Goal: Task Accomplishment & Management: Manage account settings

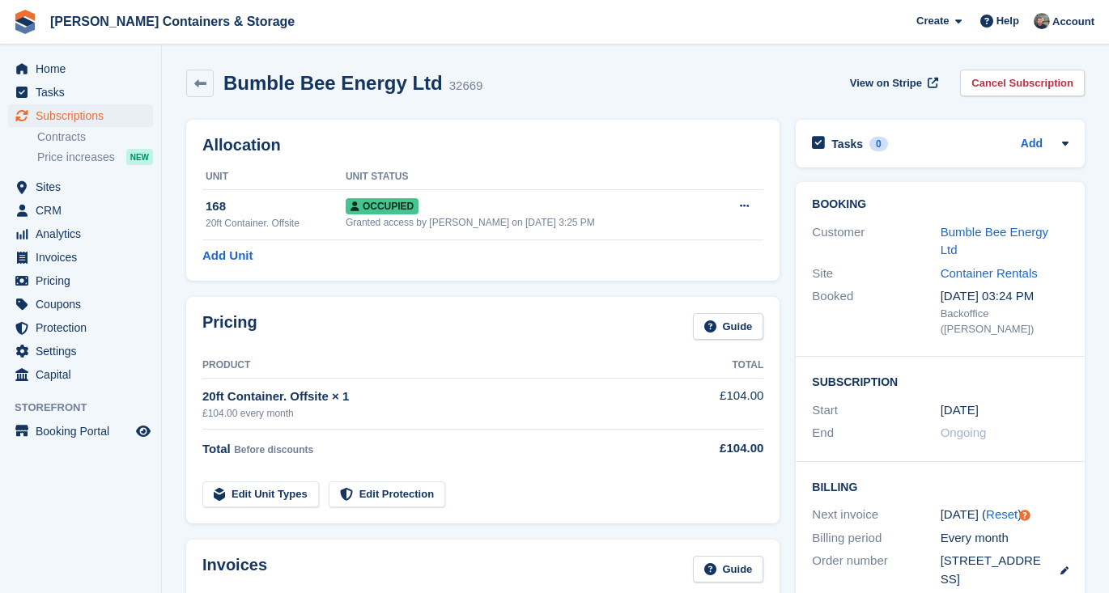
scroll to position [361, 0]
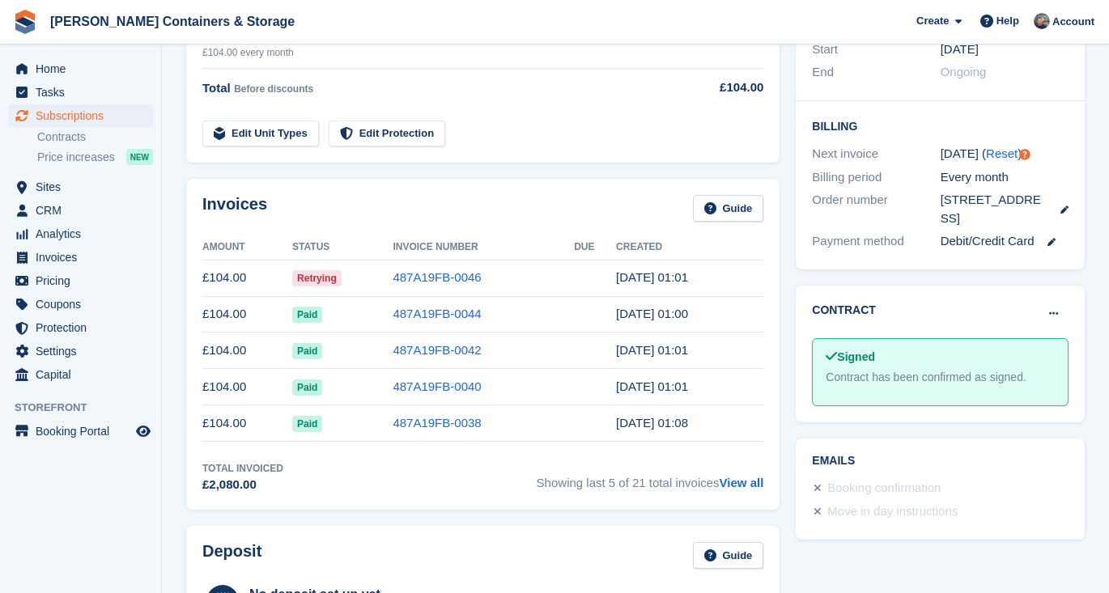
click at [432, 265] on td "487A19FB-0046" at bounding box center [482, 278] width 181 height 36
click at [428, 277] on link "487A19FB-0046" at bounding box center [436, 277] width 88 height 14
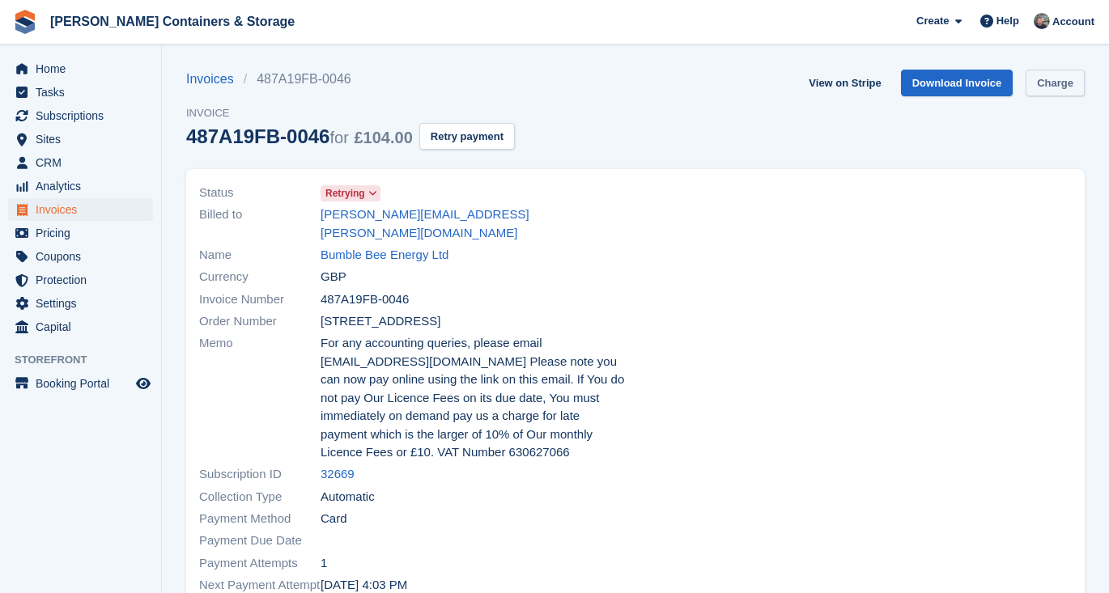
click at [1049, 82] on link "Charge" at bounding box center [1054, 83] width 59 height 27
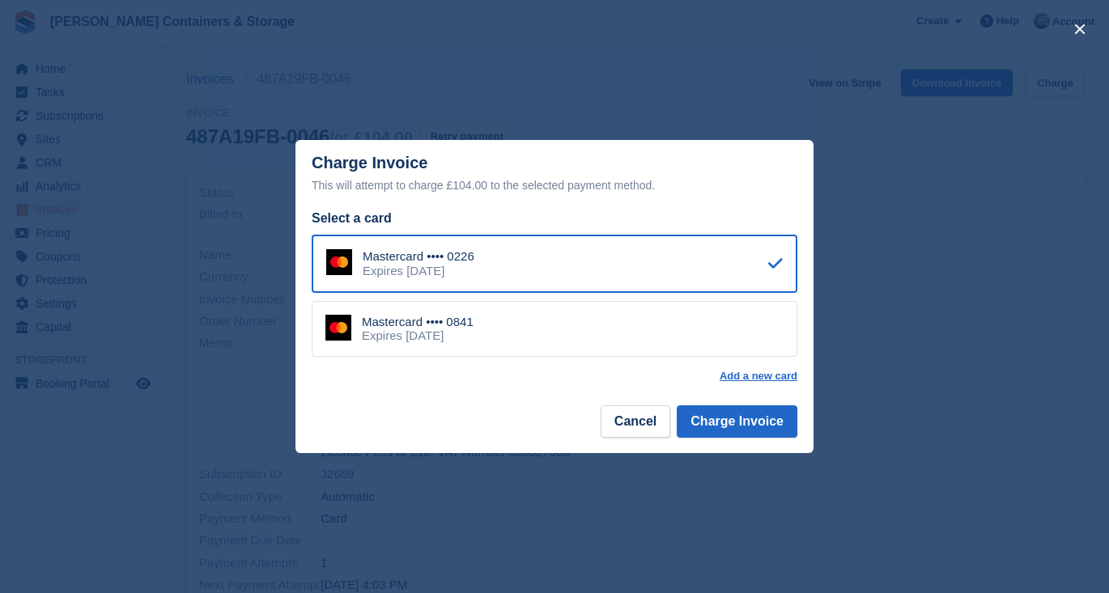
click at [568, 331] on div "Mastercard •••• 0841 Expires July 2030" at bounding box center [555, 329] width 486 height 57
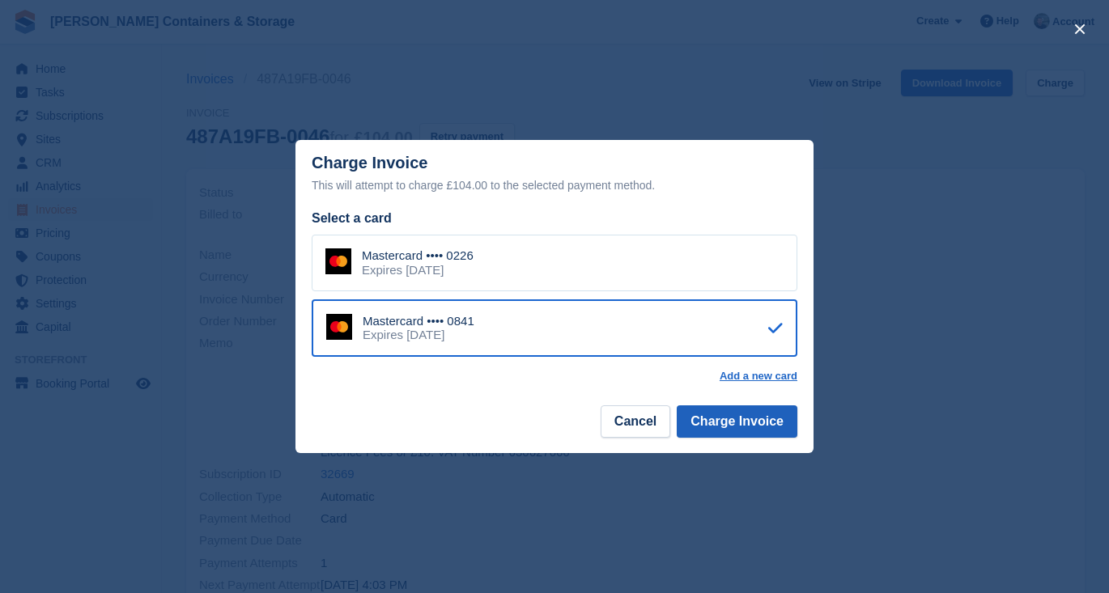
click at [745, 427] on button "Charge Invoice" at bounding box center [736, 421] width 121 height 32
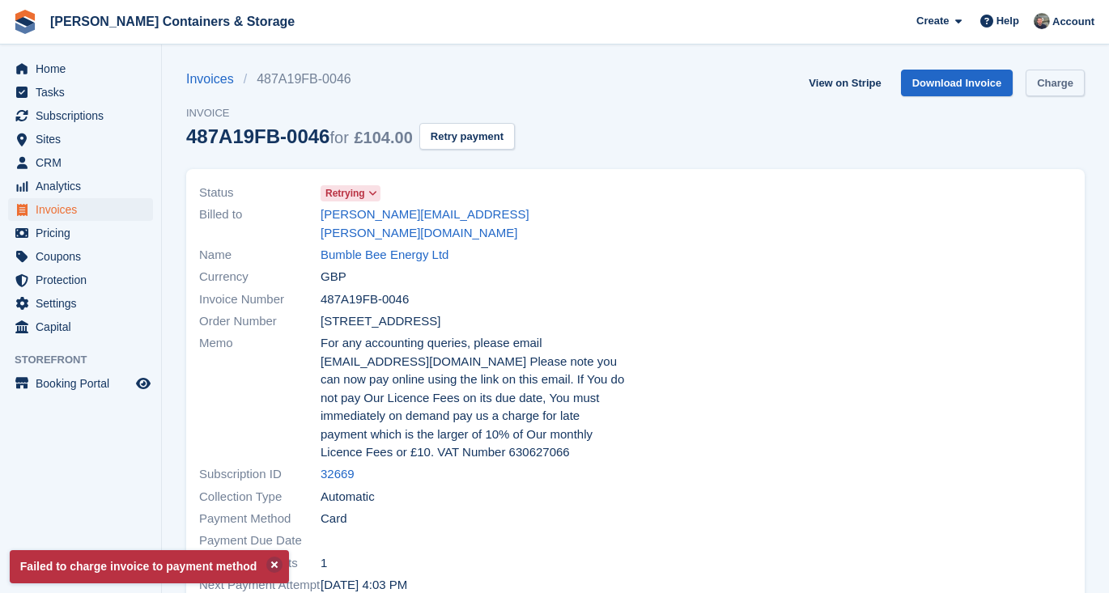
click at [1036, 87] on link "Charge" at bounding box center [1054, 83] width 59 height 27
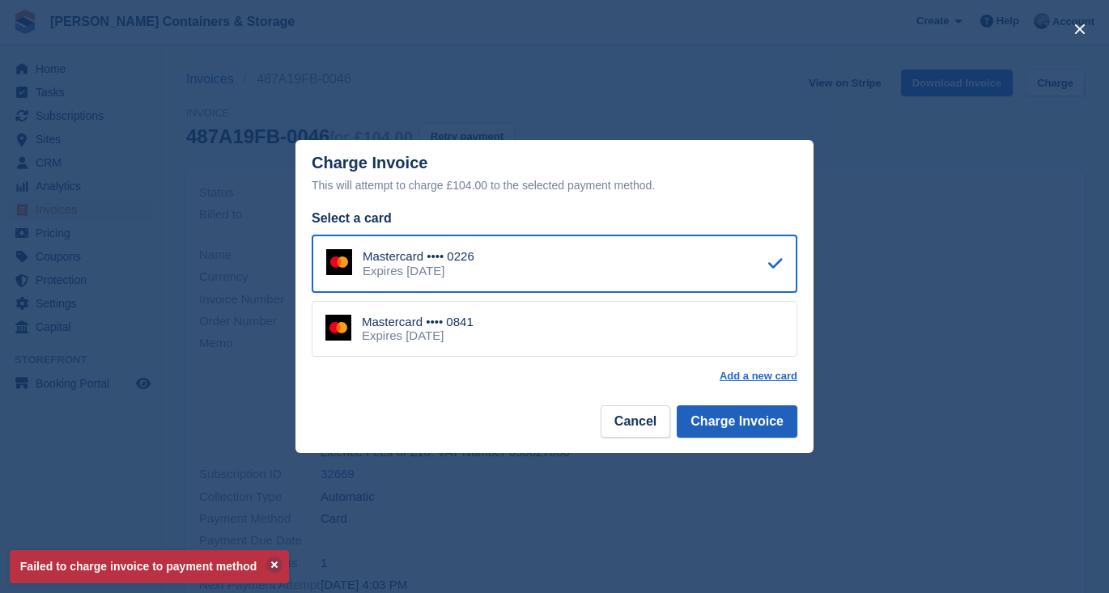
click at [721, 423] on button "Charge Invoice" at bounding box center [736, 421] width 121 height 32
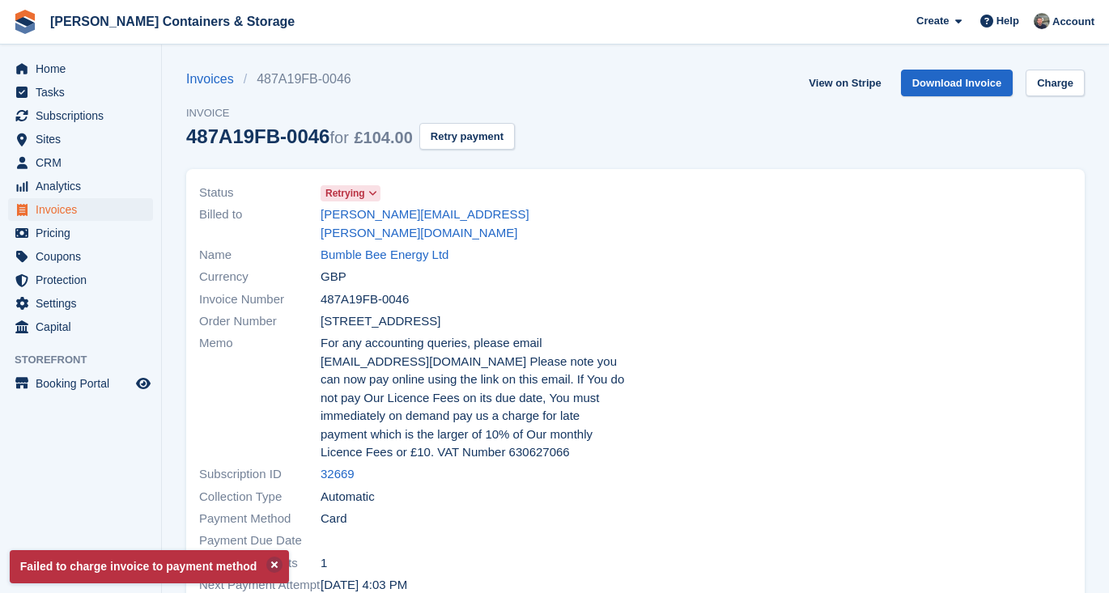
click at [98, 210] on span "Invoices" at bounding box center [84, 209] width 97 height 23
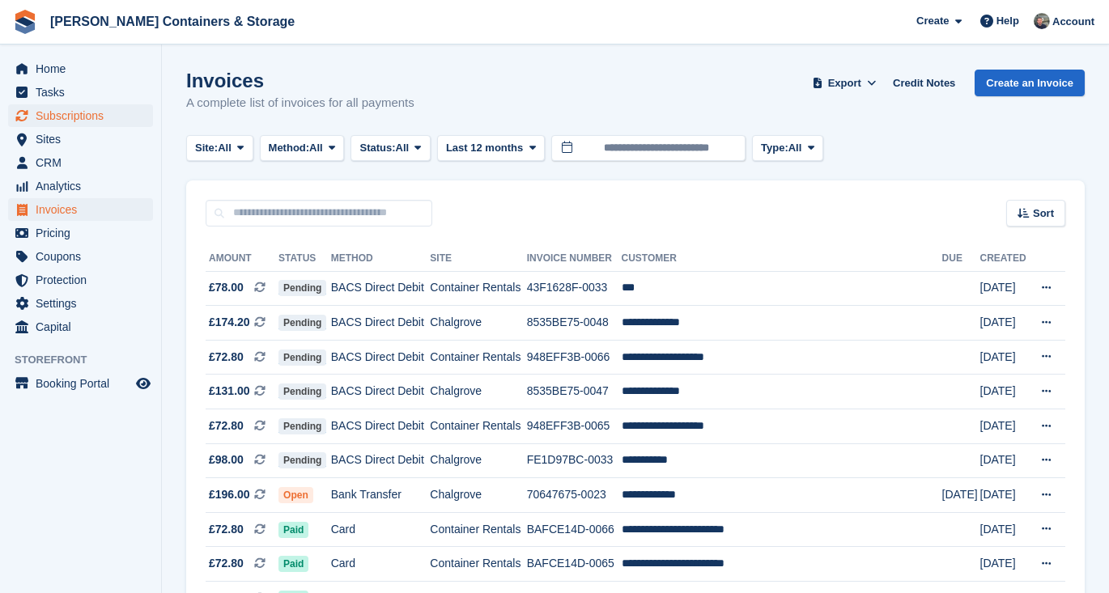
click at [51, 119] on span "Subscriptions" at bounding box center [84, 115] width 97 height 23
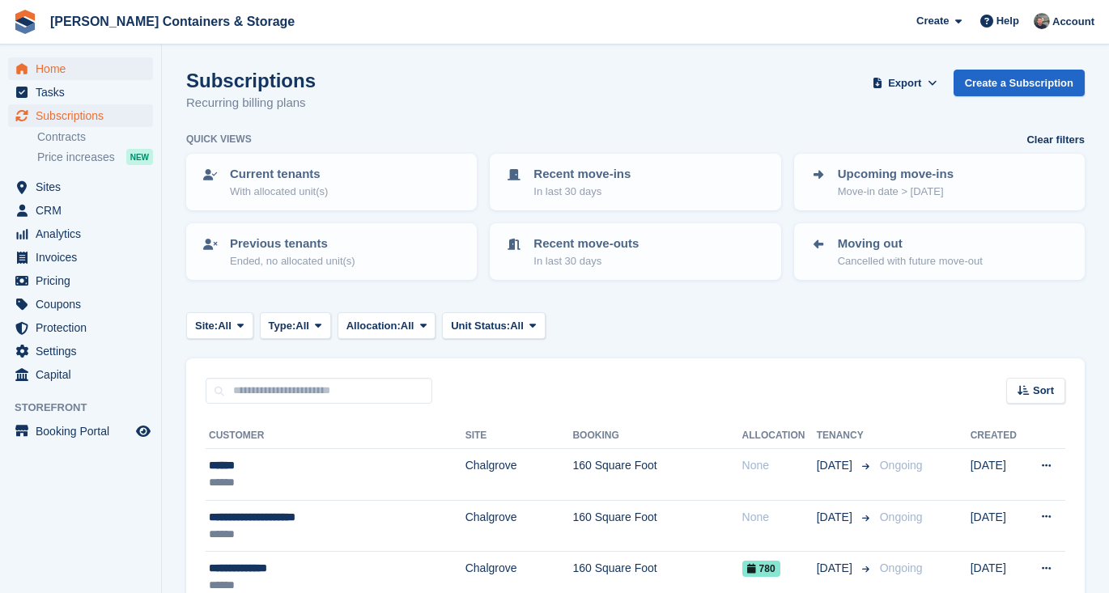
click at [85, 74] on span "Home" at bounding box center [84, 68] width 97 height 23
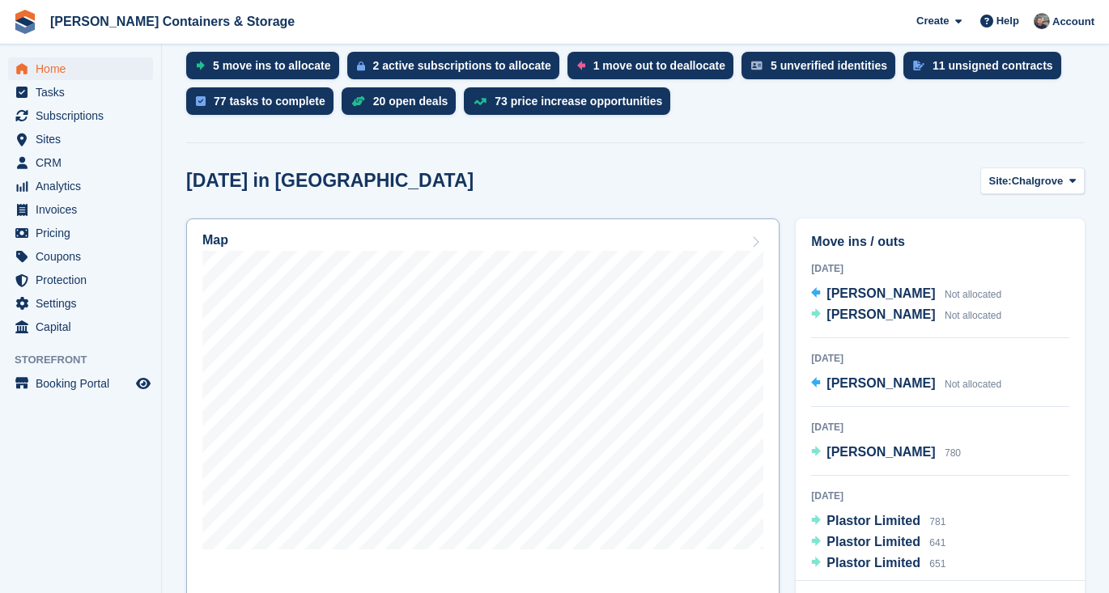
scroll to position [423, 0]
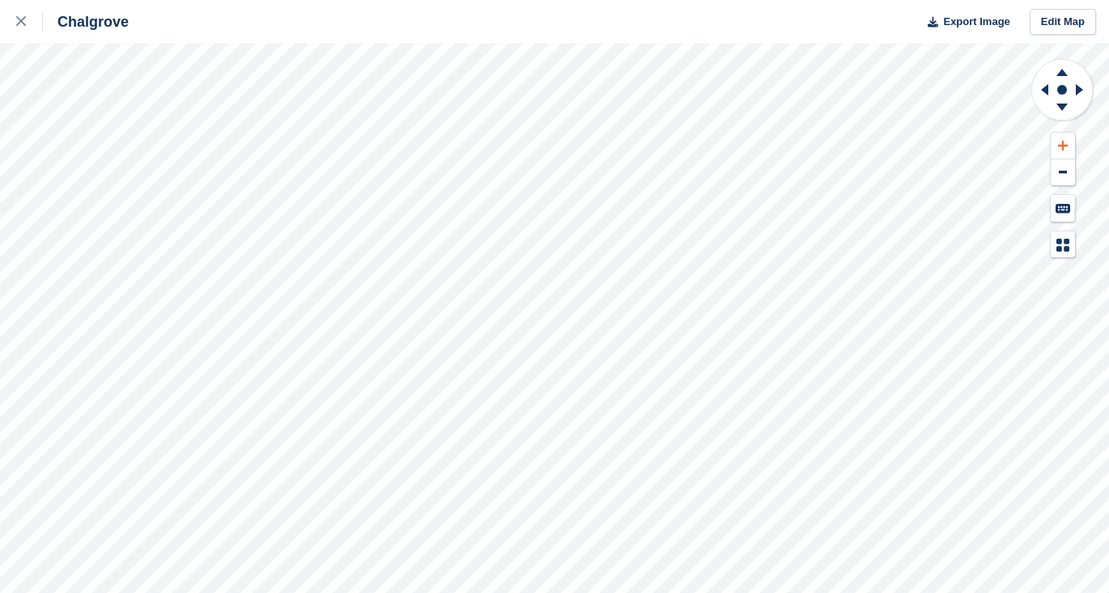
click at [1058, 142] on icon at bounding box center [1063, 145] width 10 height 11
click at [1040, 94] on icon at bounding box center [1042, 90] width 20 height 42
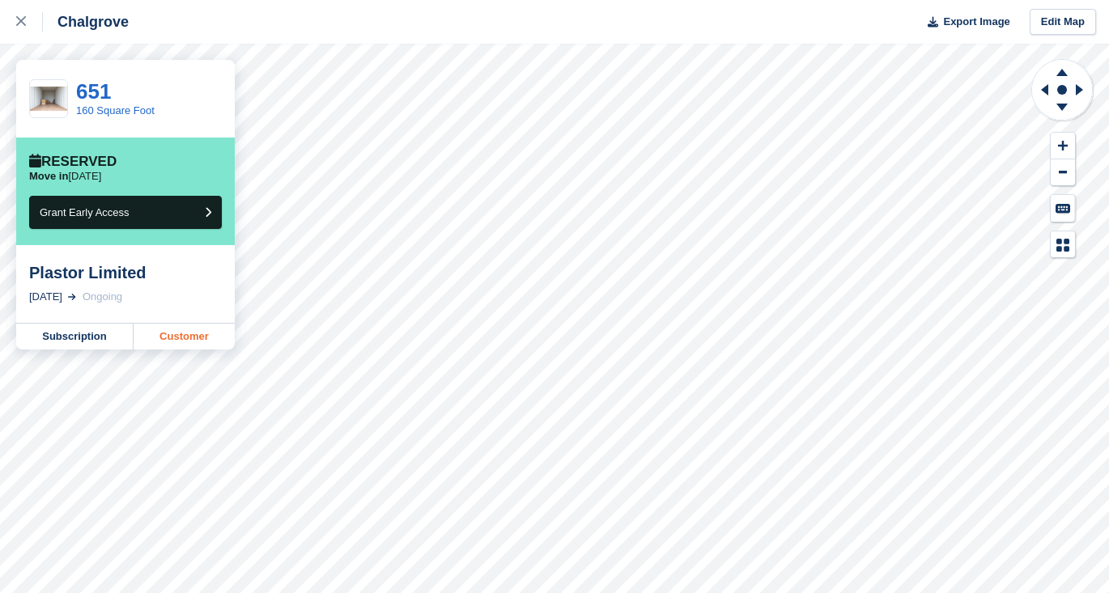
click at [178, 341] on link "Customer" at bounding box center [184, 337] width 101 height 26
click at [17, 20] on icon at bounding box center [21, 21] width 10 height 10
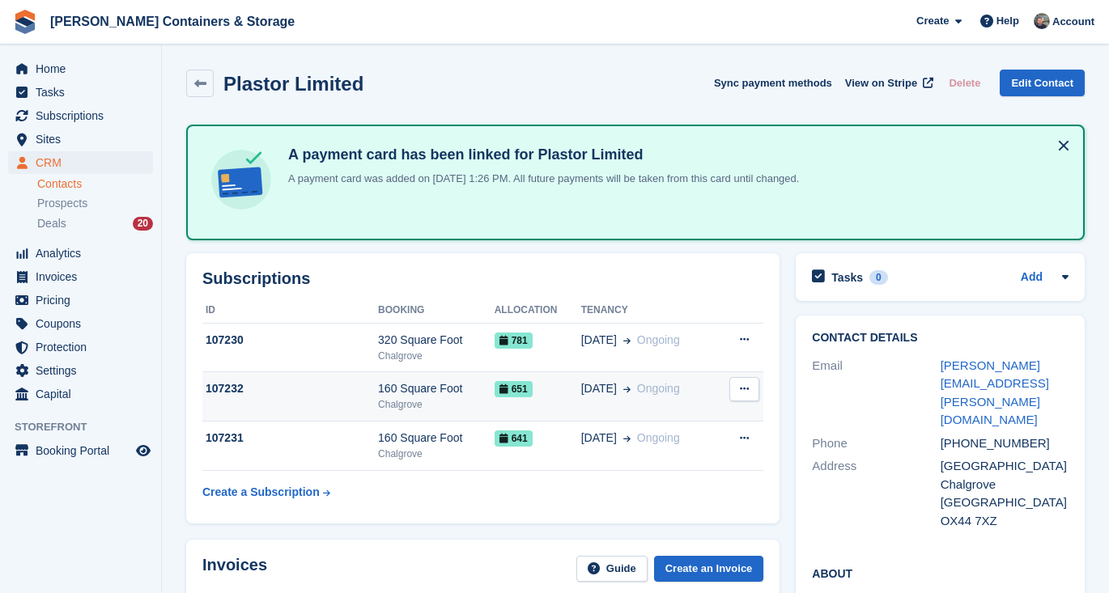
click at [625, 399] on td "13 Oct Ongoing" at bounding box center [649, 396] width 136 height 49
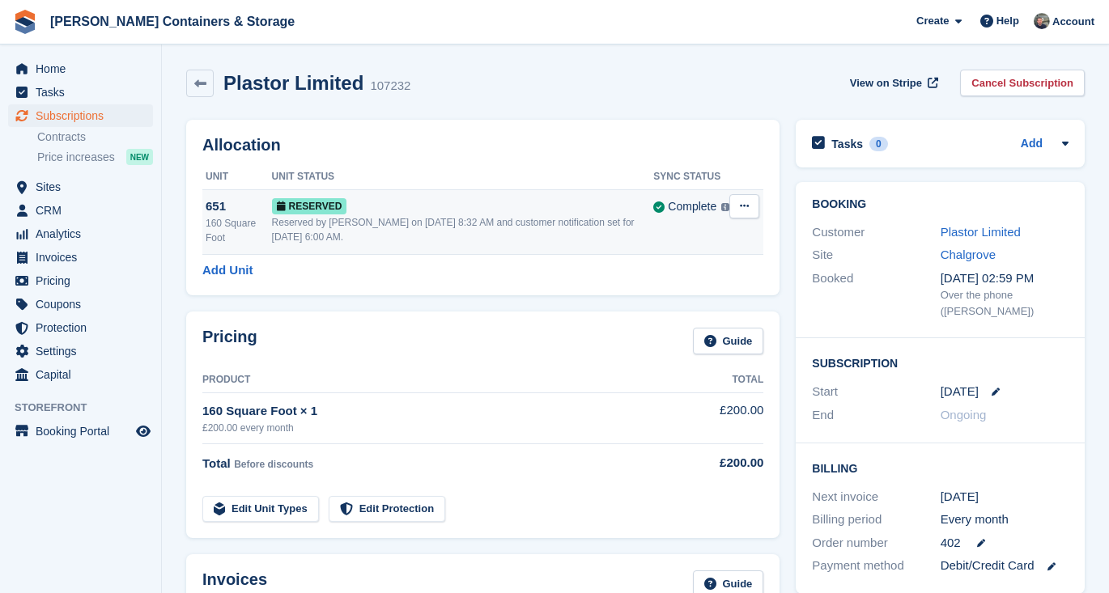
click at [753, 197] on button at bounding box center [744, 206] width 30 height 24
click at [721, 271] on p "Deallocate" at bounding box center [681, 272] width 141 height 21
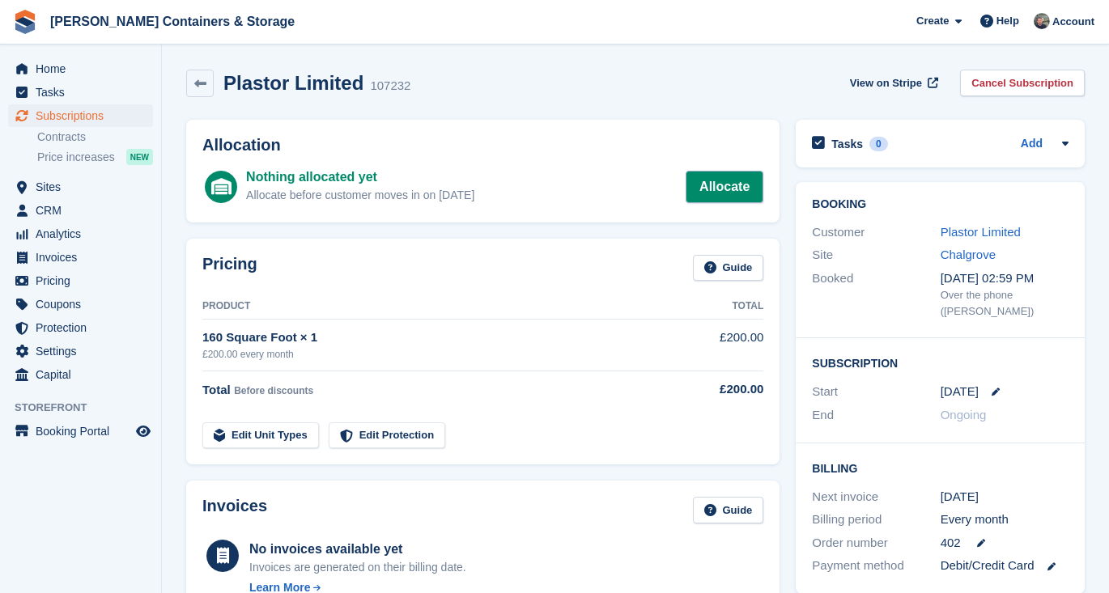
click at [718, 184] on link "Allocate" at bounding box center [724, 187] width 78 height 32
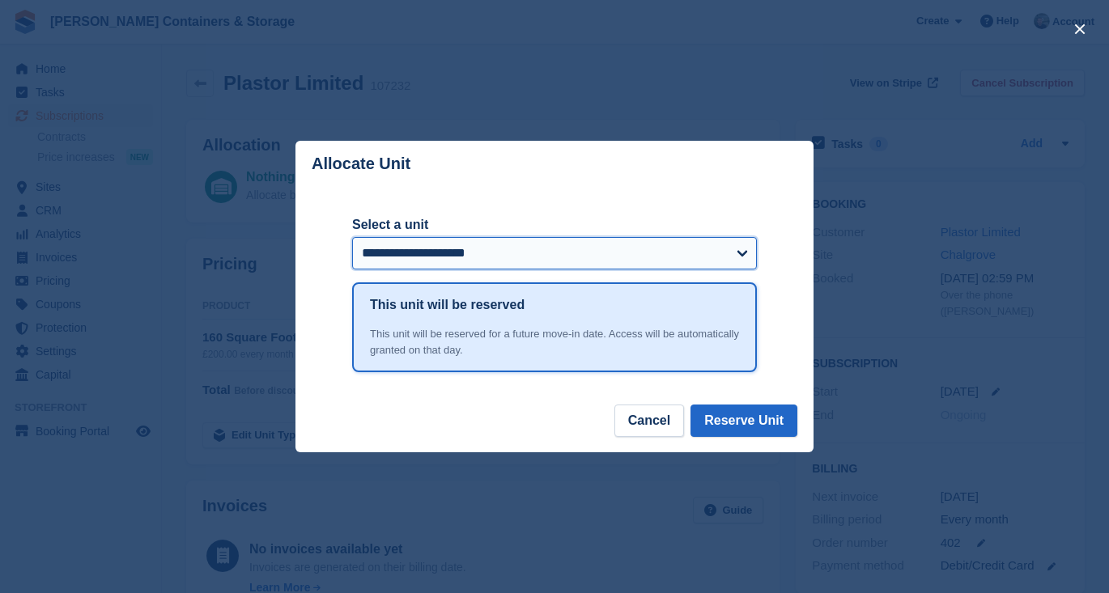
select select "*****"
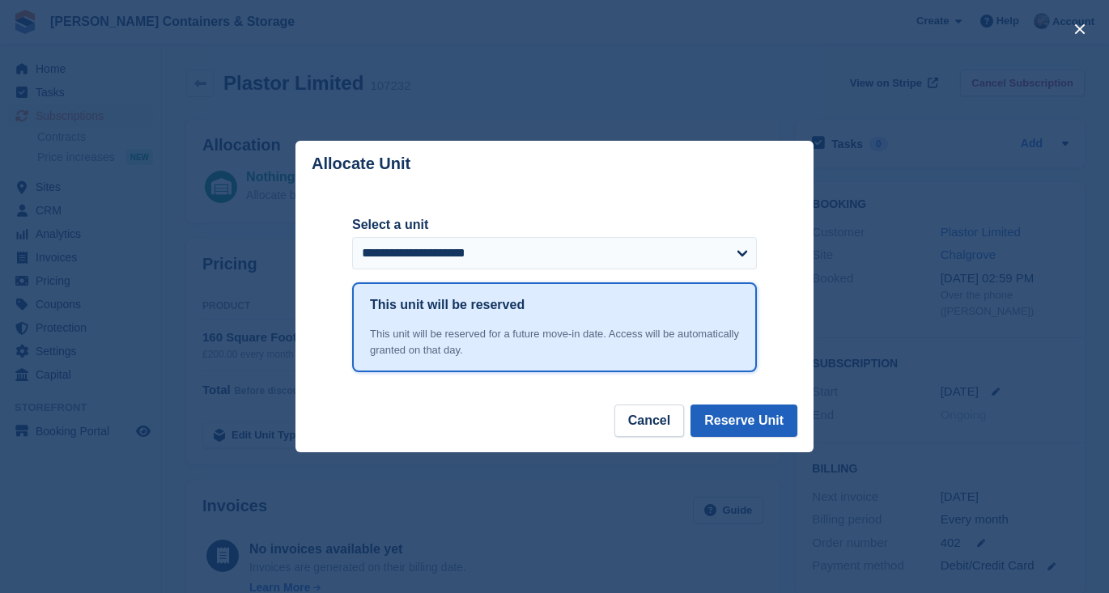
click at [765, 424] on button "Reserve Unit" at bounding box center [743, 421] width 107 height 32
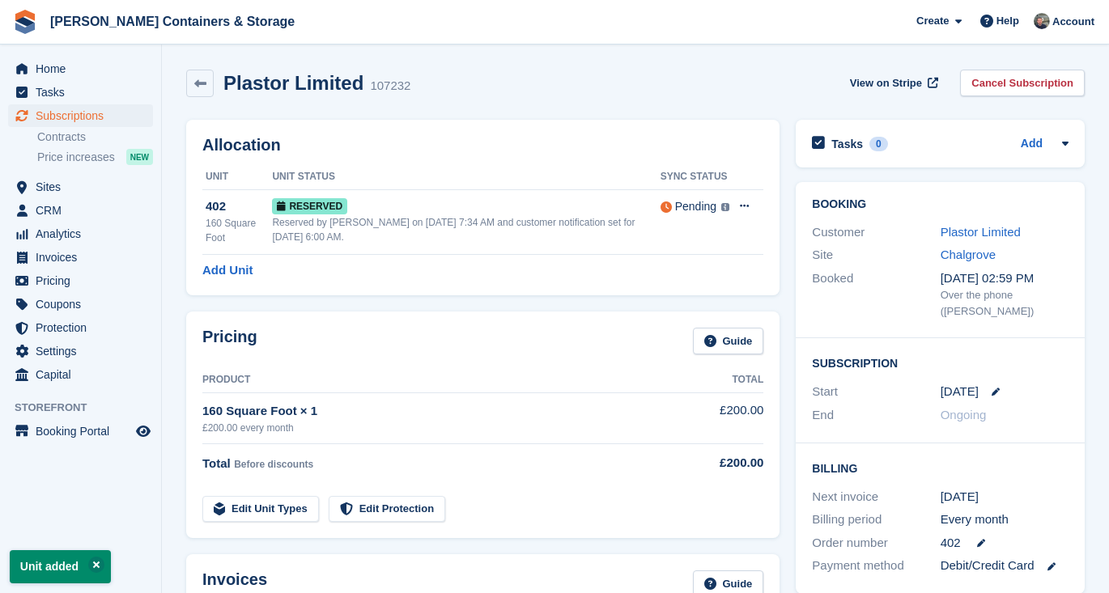
click at [66, 111] on span "Subscriptions" at bounding box center [84, 115] width 97 height 23
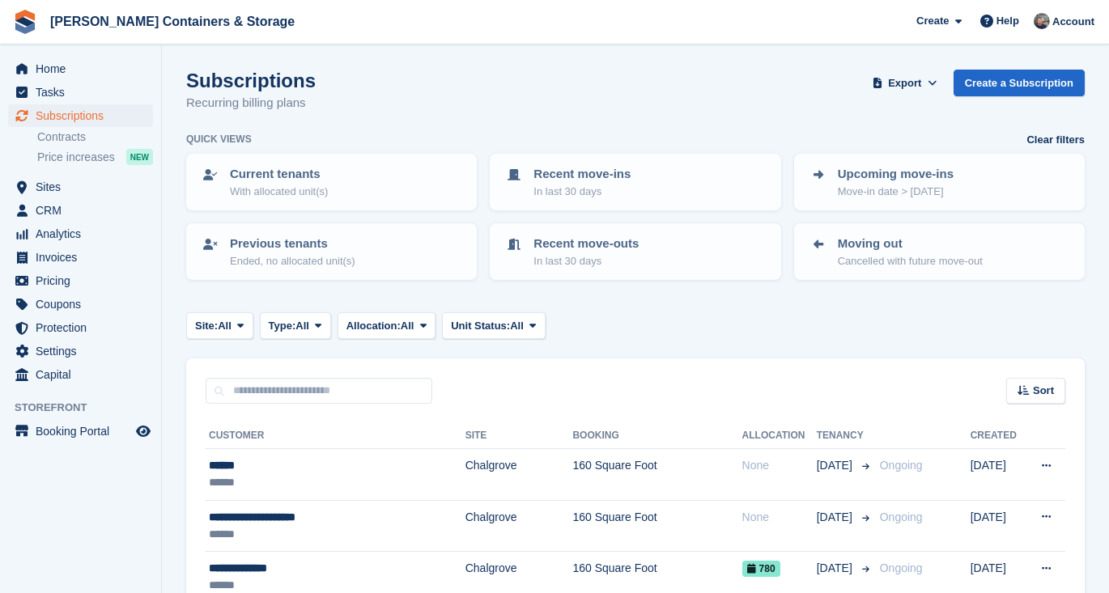
click at [361, 442] on th "Customer" at bounding box center [336, 436] width 260 height 26
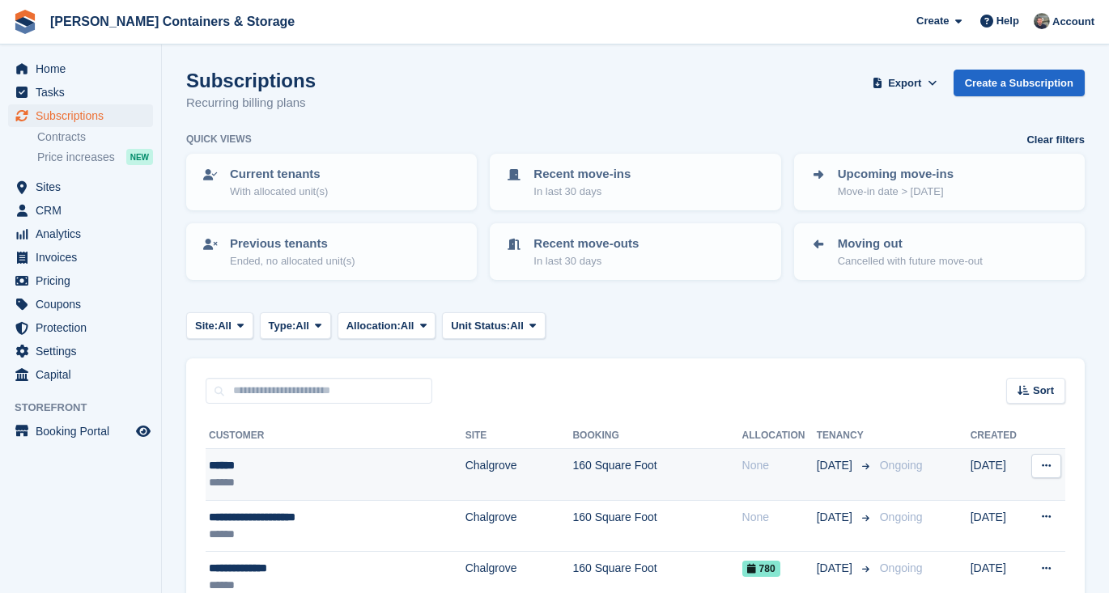
click at [354, 450] on td "****** ******" at bounding box center [336, 475] width 260 height 52
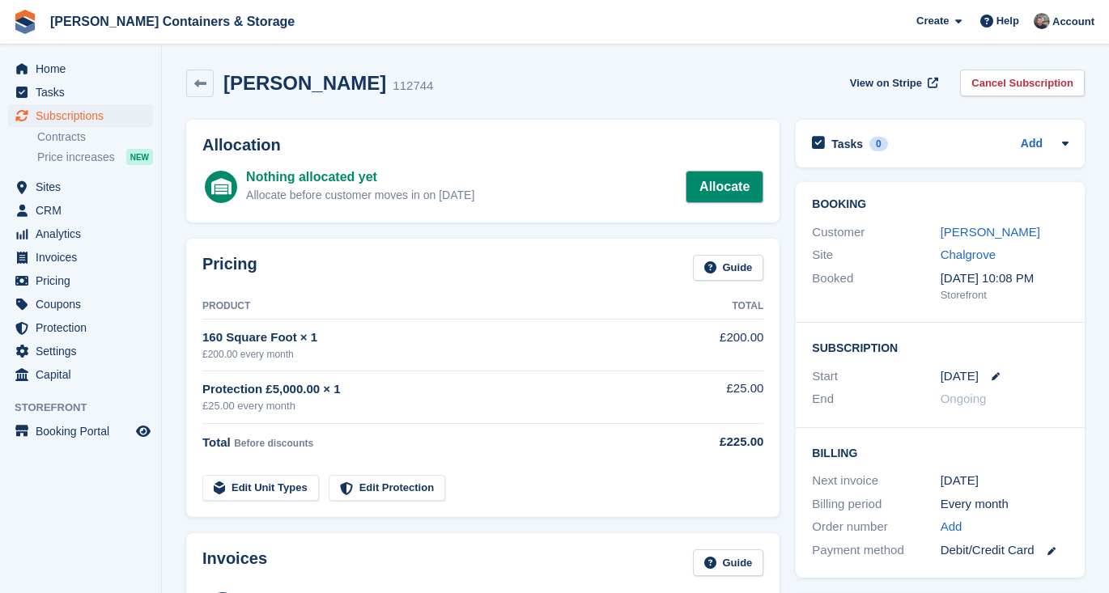
click at [706, 189] on link "Allocate" at bounding box center [724, 187] width 78 height 32
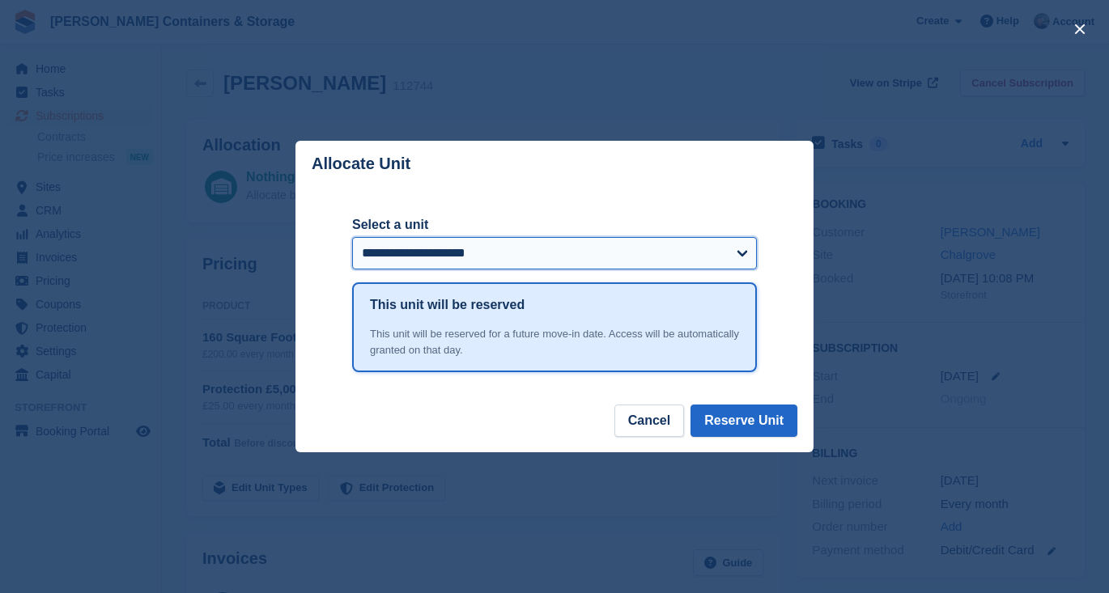
select select "*****"
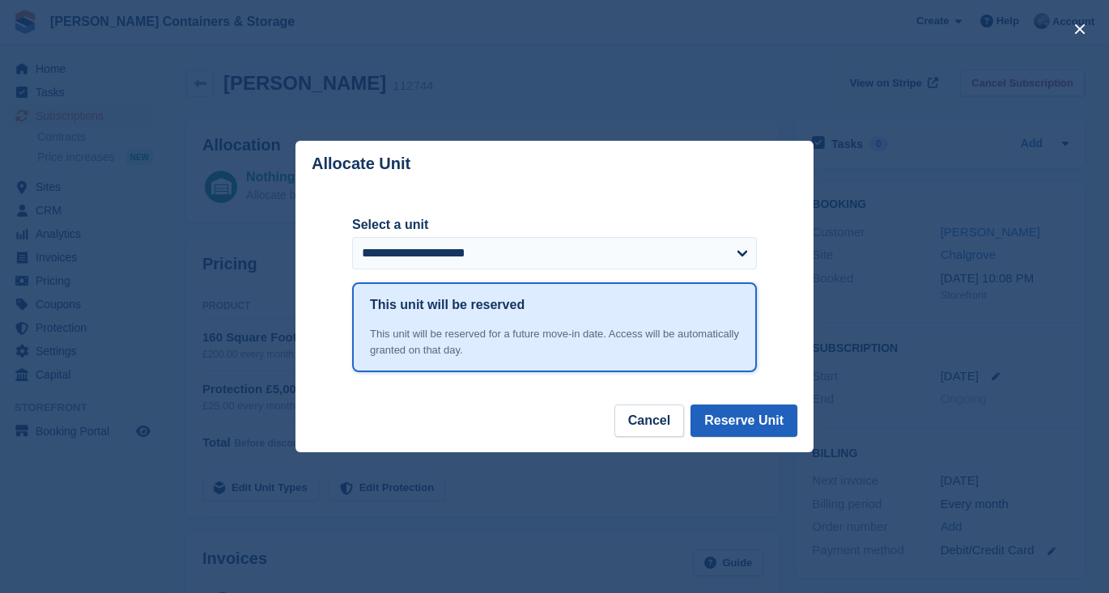
click at [700, 417] on button "Reserve Unit" at bounding box center [743, 421] width 107 height 32
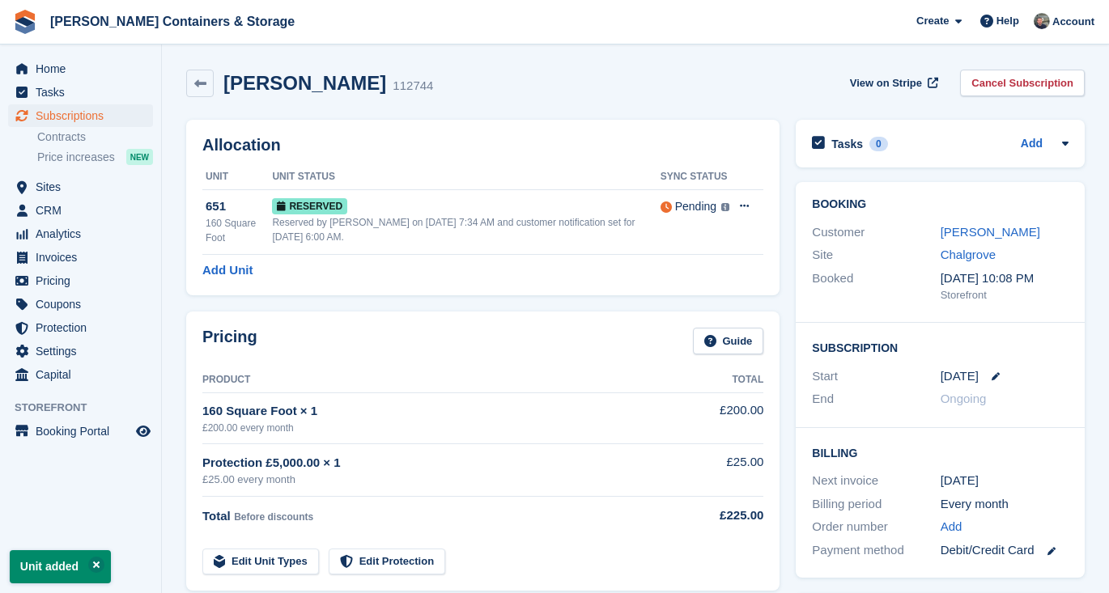
click at [95, 119] on span "Subscriptions" at bounding box center [84, 115] width 97 height 23
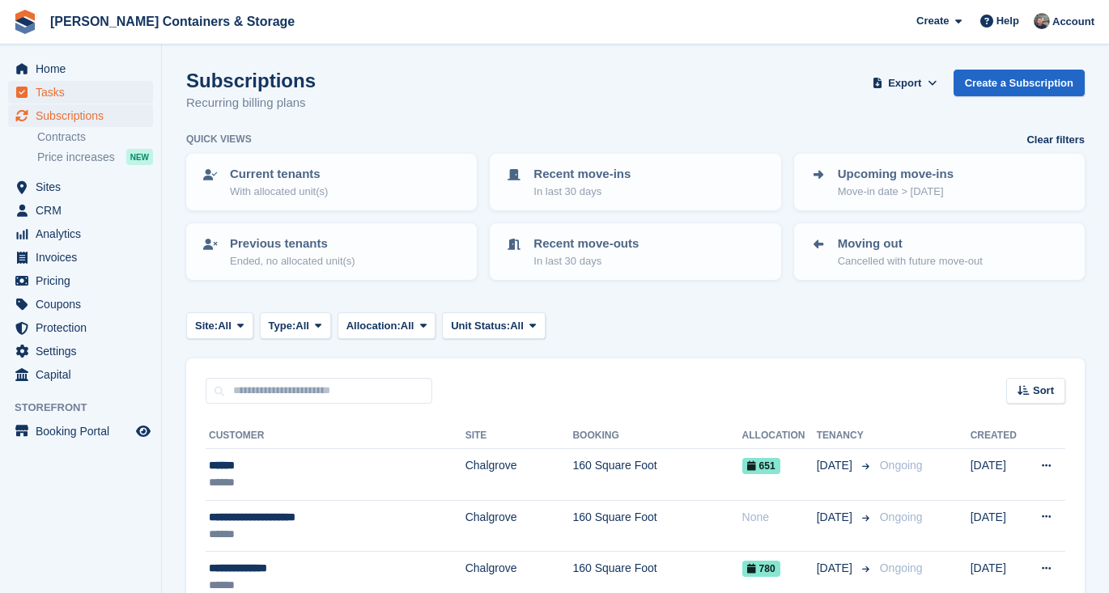
click at [84, 81] on span "Tasks" at bounding box center [84, 92] width 97 height 23
click at [81, 63] on span "Home" at bounding box center [84, 68] width 97 height 23
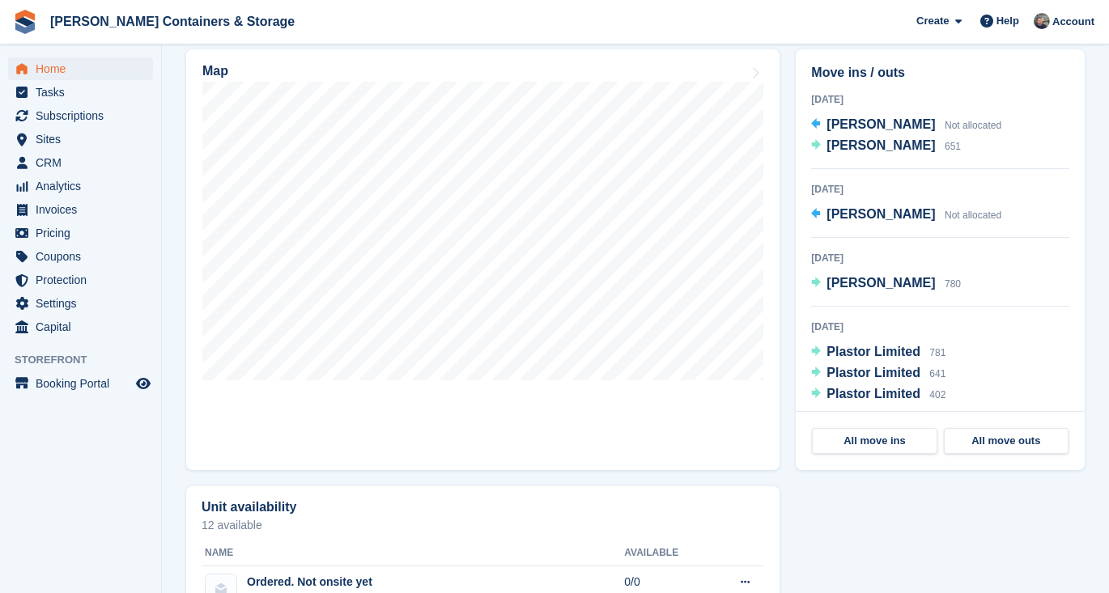
scroll to position [481, 0]
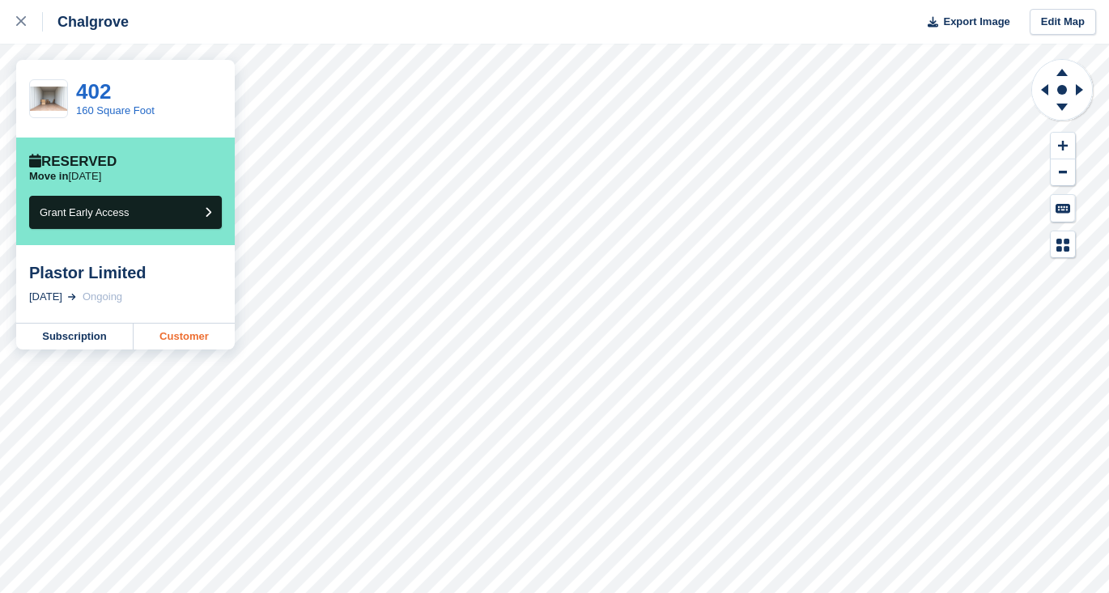
click at [182, 333] on link "Customer" at bounding box center [184, 337] width 101 height 26
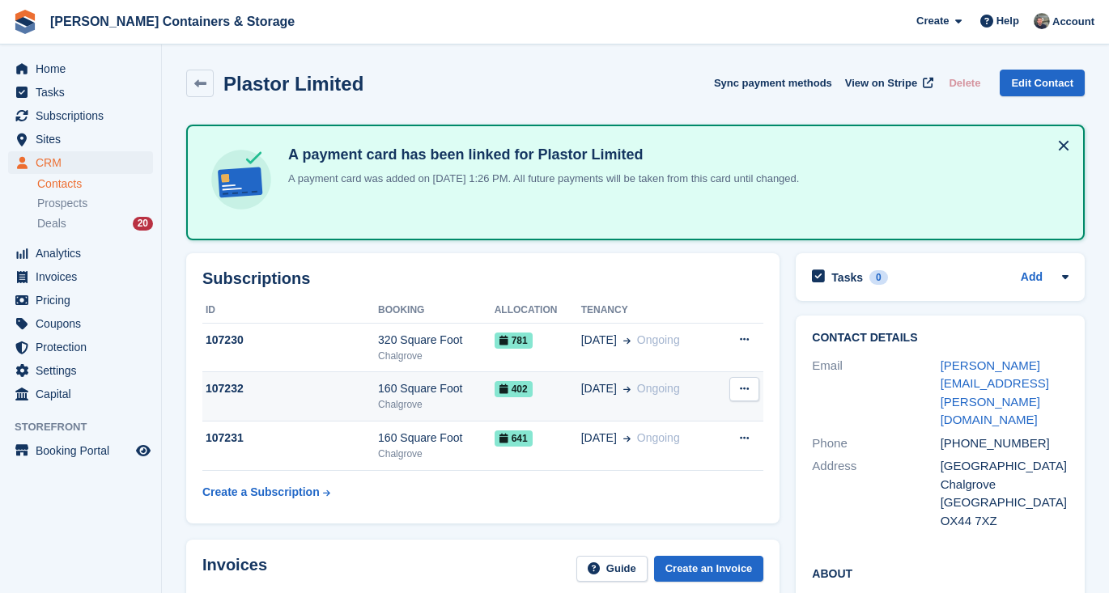
click at [732, 390] on button at bounding box center [744, 389] width 30 height 24
click at [638, 379] on td "13 Oct Ongoing" at bounding box center [649, 396] width 136 height 49
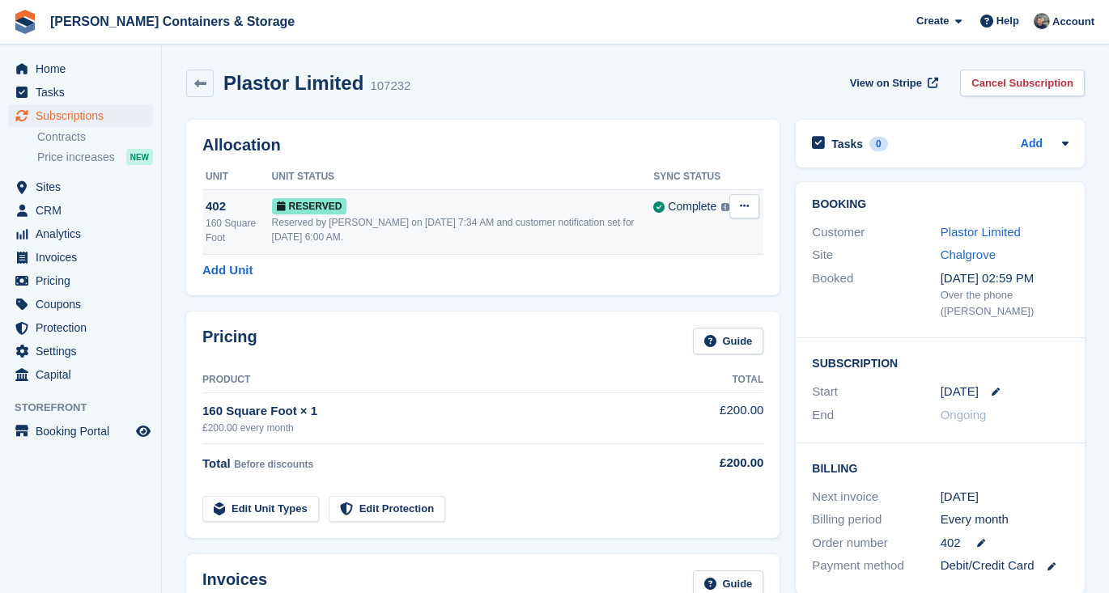
click at [744, 215] on button at bounding box center [744, 206] width 30 height 24
click at [723, 265] on p "Deallocate" at bounding box center [681, 272] width 141 height 21
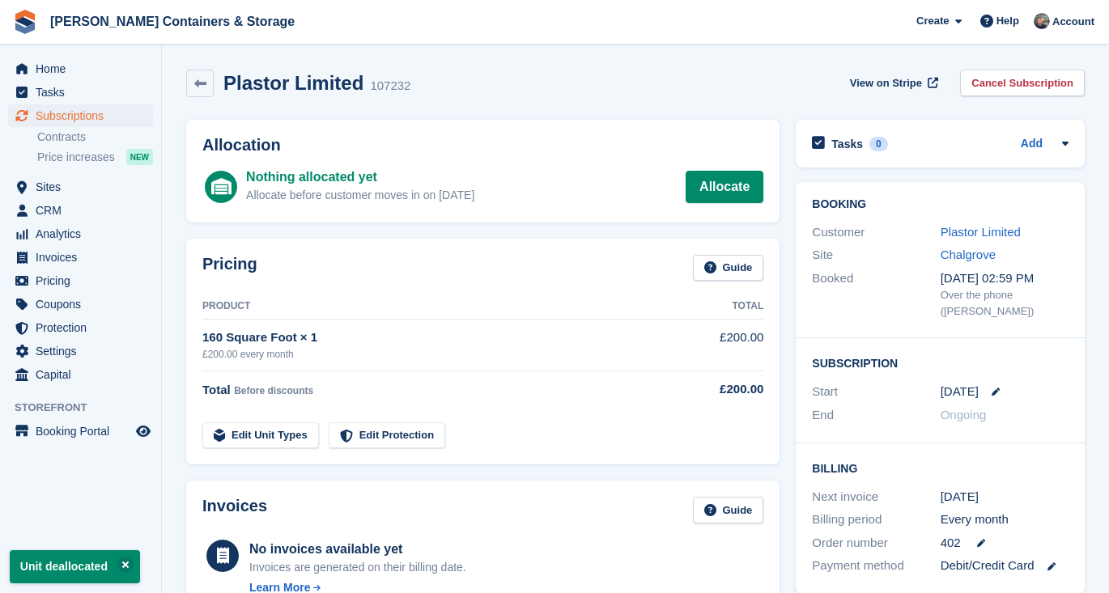
click at [96, 110] on span "Subscriptions" at bounding box center [84, 115] width 97 height 23
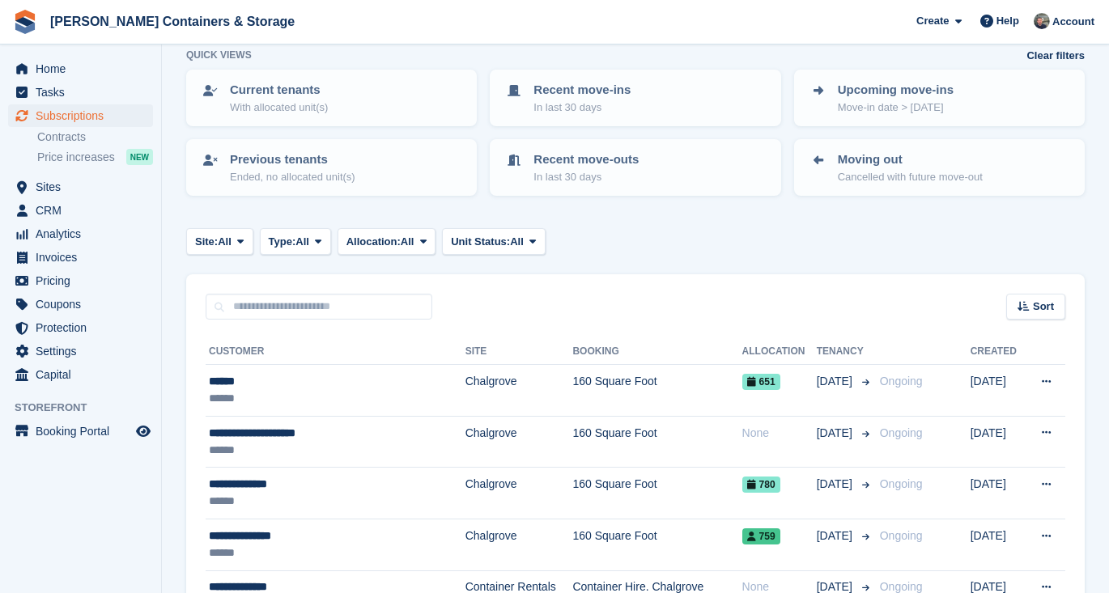
scroll to position [92, 0]
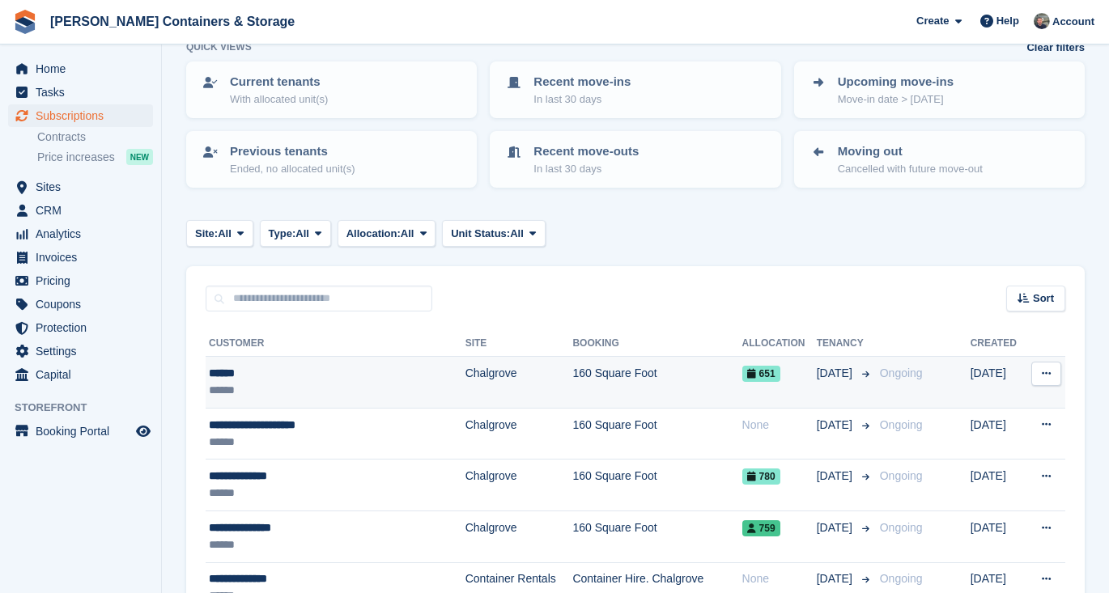
click at [396, 377] on div "******" at bounding box center [317, 373] width 216 height 17
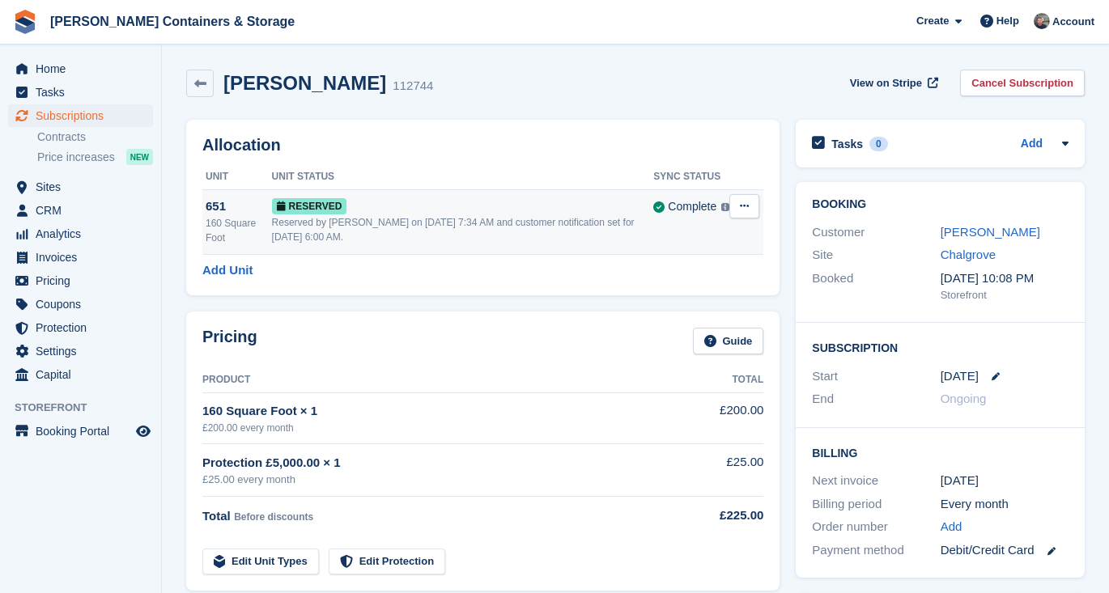
click at [748, 217] on button at bounding box center [744, 206] width 30 height 24
click at [716, 270] on p "Deallocate" at bounding box center [681, 272] width 141 height 21
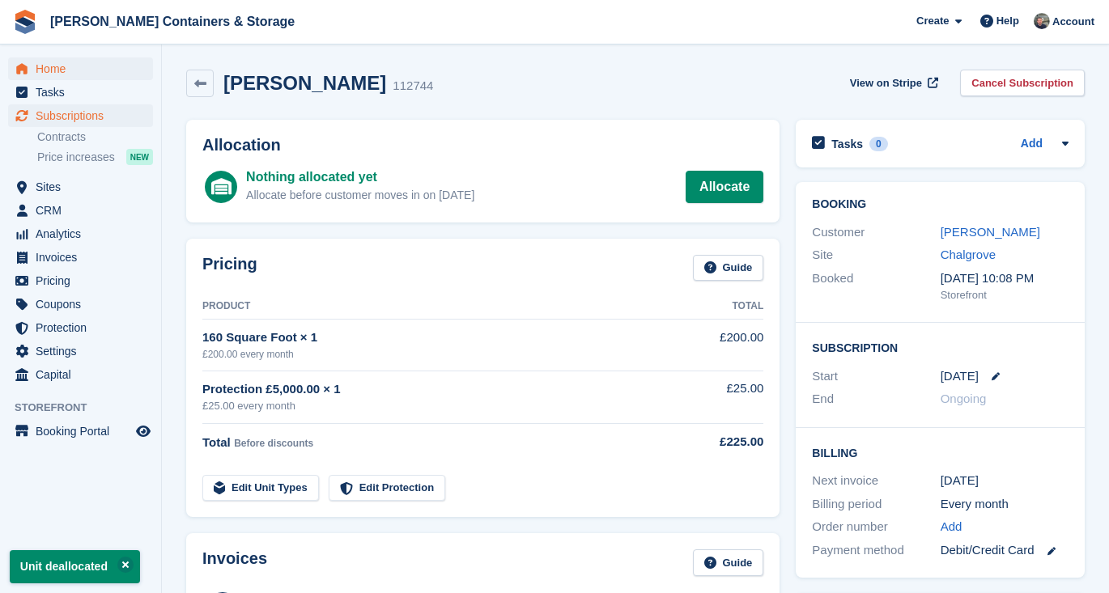
click at [77, 70] on span "Home" at bounding box center [84, 68] width 97 height 23
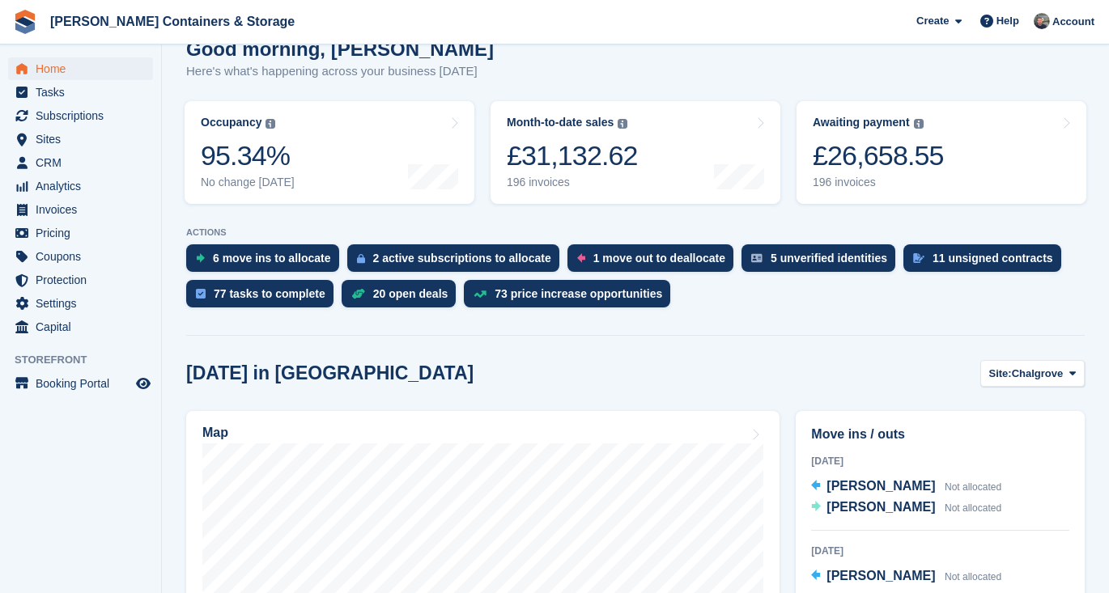
scroll to position [330, 0]
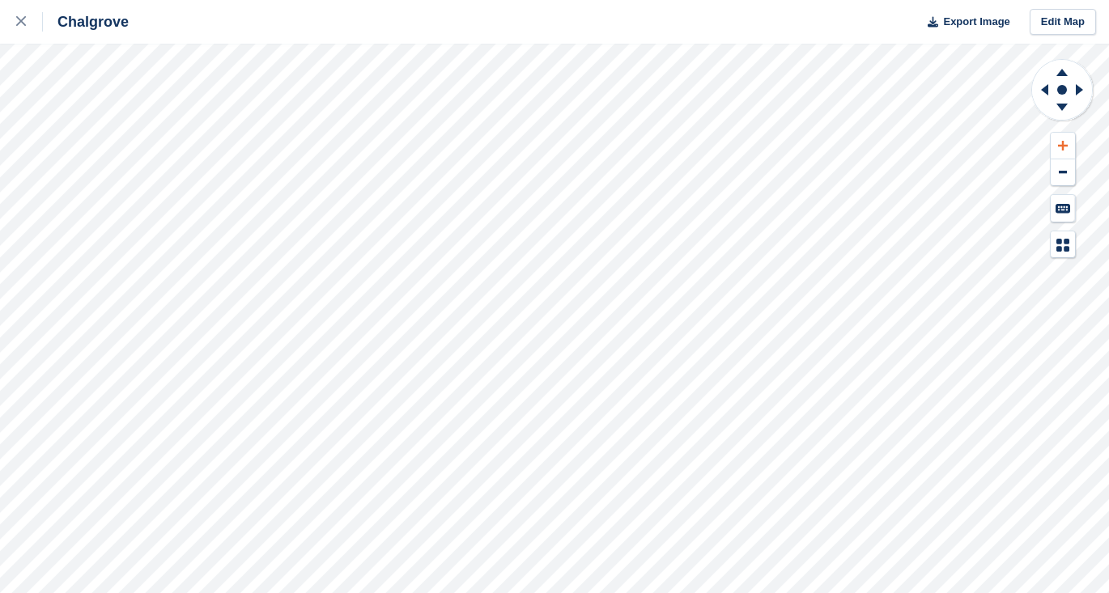
click at [1058, 145] on icon at bounding box center [1063, 146] width 10 height 10
click at [1040, 90] on icon at bounding box center [1042, 90] width 20 height 42
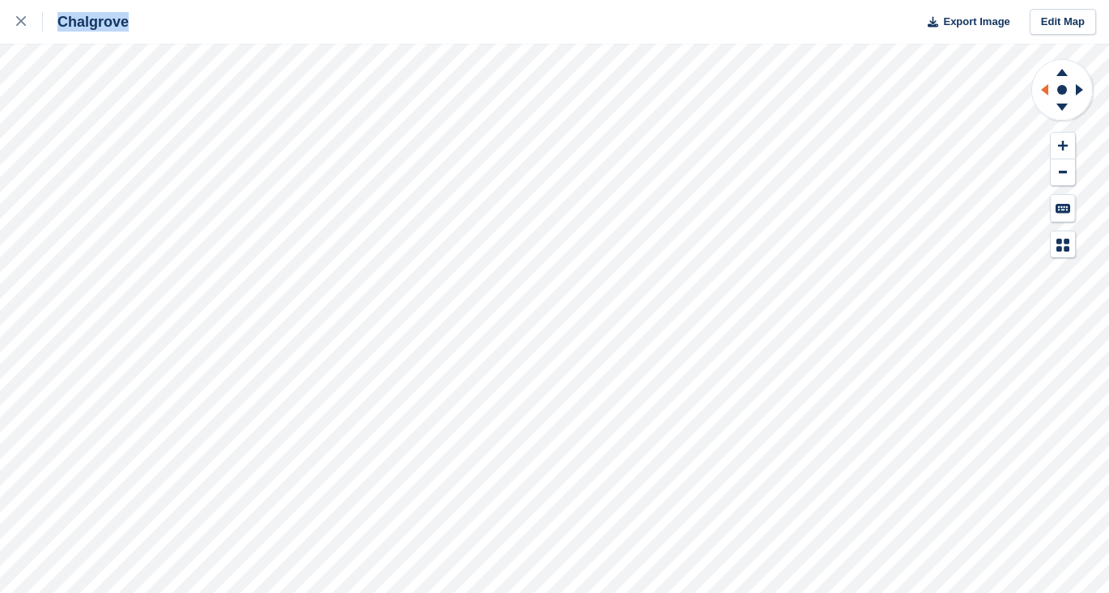
click at [1040, 90] on icon at bounding box center [1042, 90] width 20 height 42
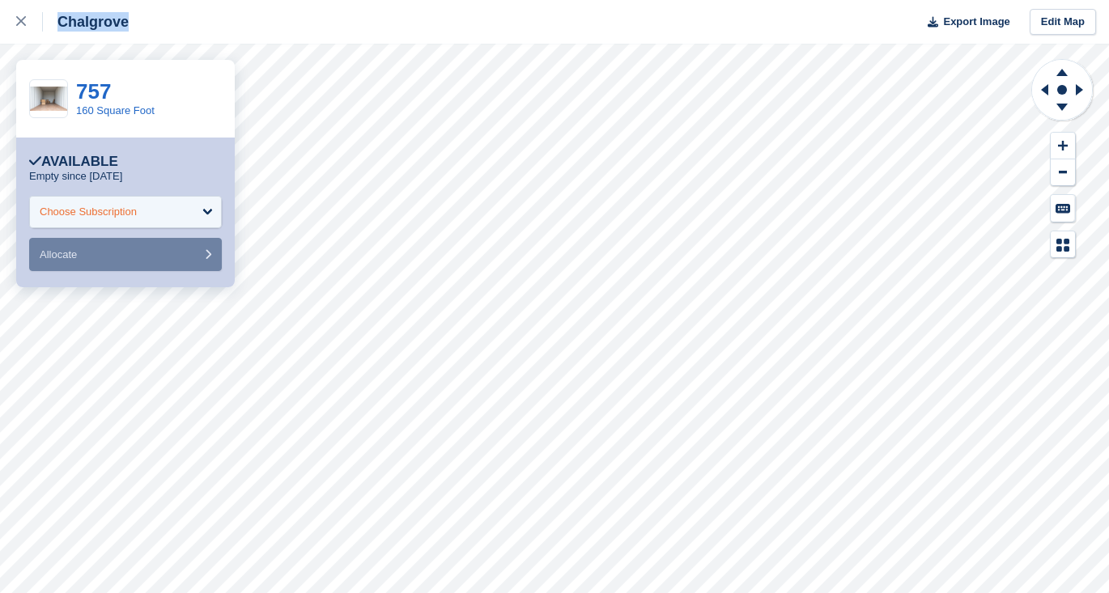
click at [155, 206] on div "Choose Subscription" at bounding box center [125, 212] width 193 height 32
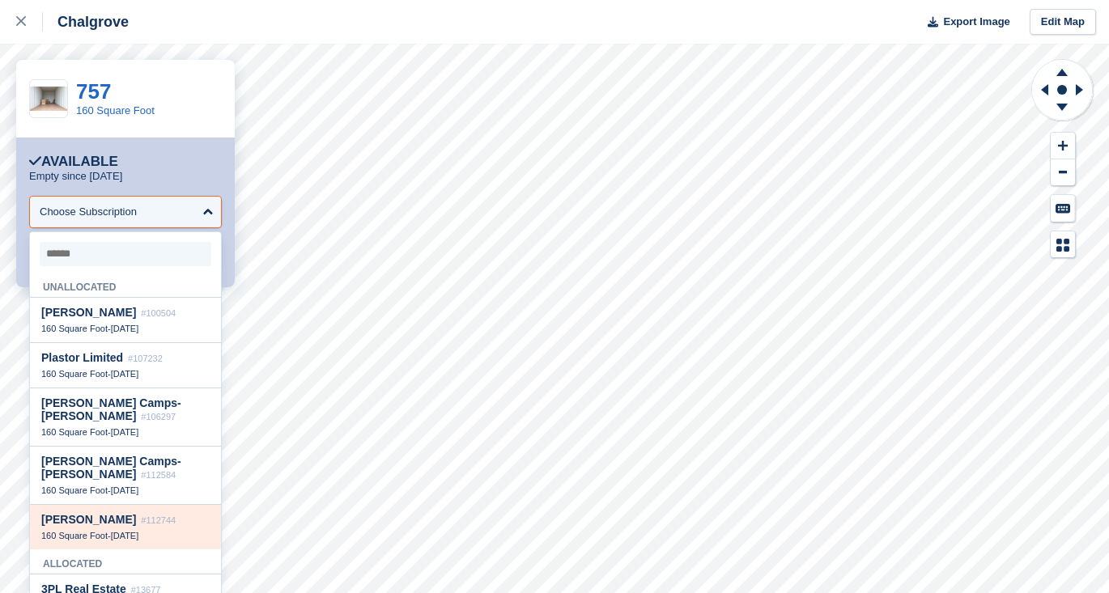
click at [151, 513] on div "Yan Qu #112744" at bounding box center [125, 520] width 168 height 14
select select "******"
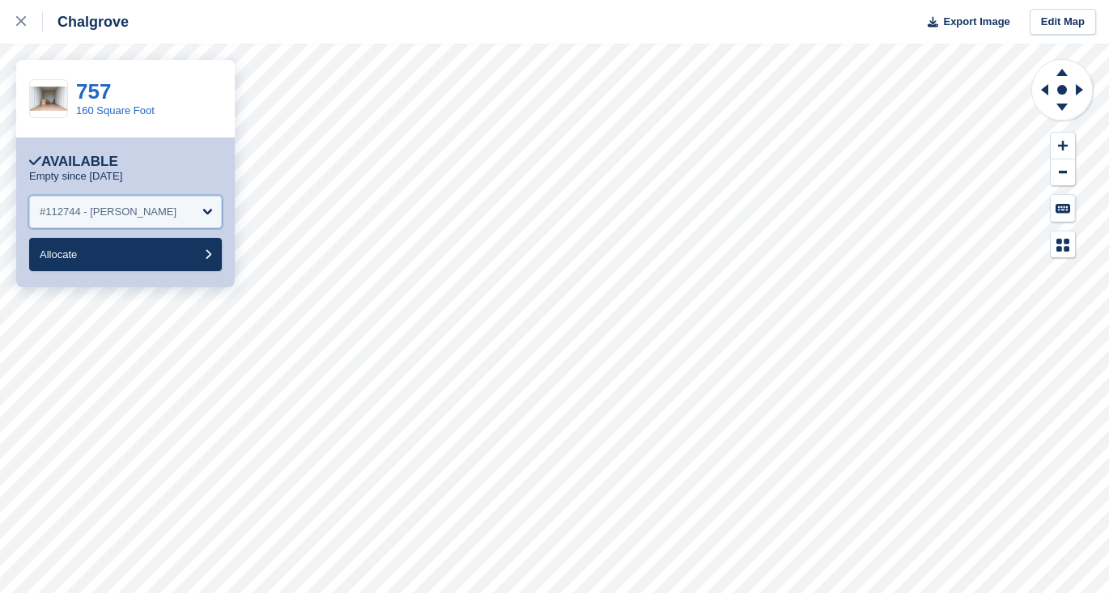
click at [196, 206] on div "#112744 - Yan Qu" at bounding box center [125, 212] width 193 height 32
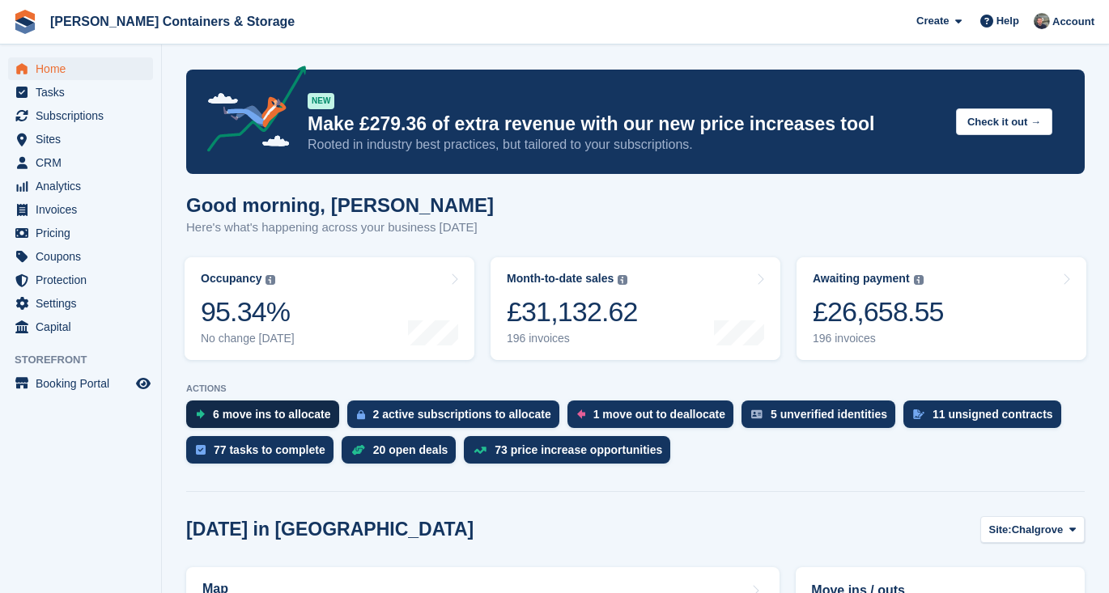
click at [263, 410] on div "6 move ins to allocate" at bounding box center [272, 414] width 118 height 13
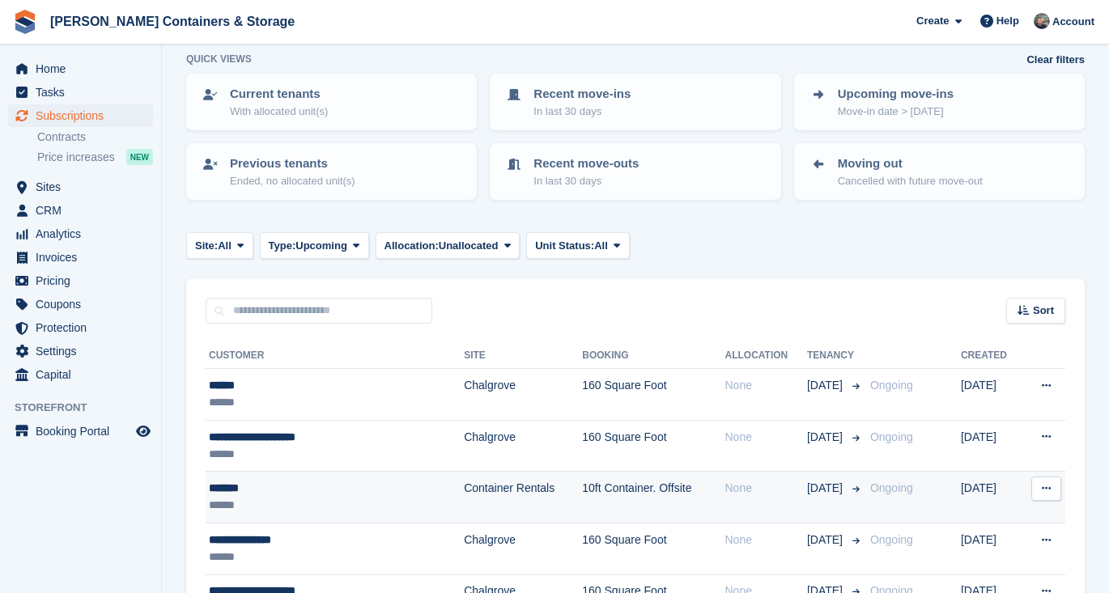
scroll to position [119, 0]
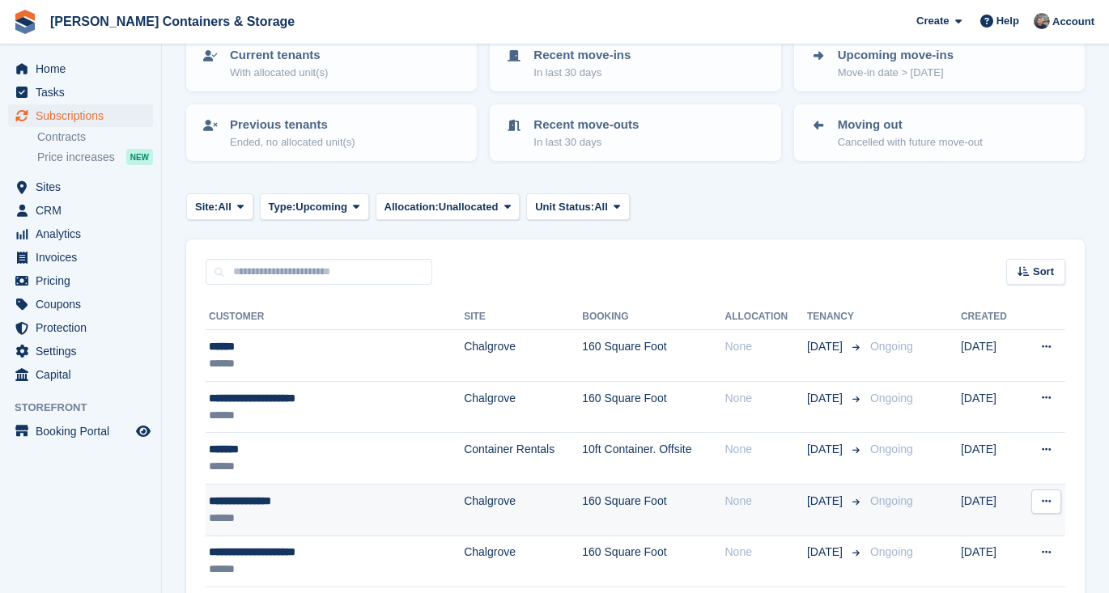
click at [290, 516] on div "******" at bounding box center [306, 518] width 195 height 17
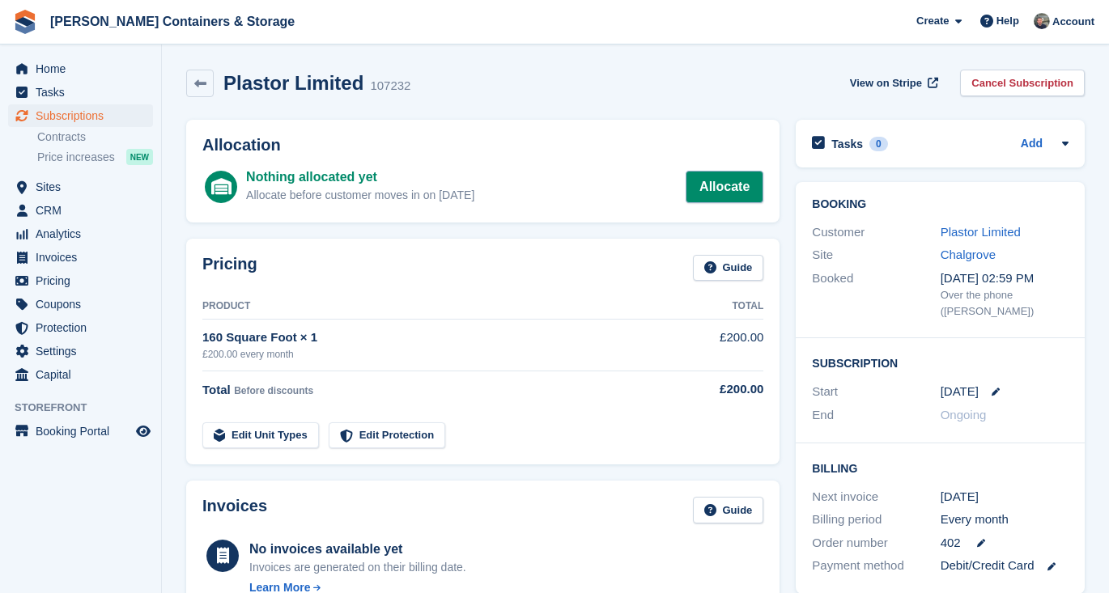
click at [724, 183] on link "Allocate" at bounding box center [724, 187] width 78 height 32
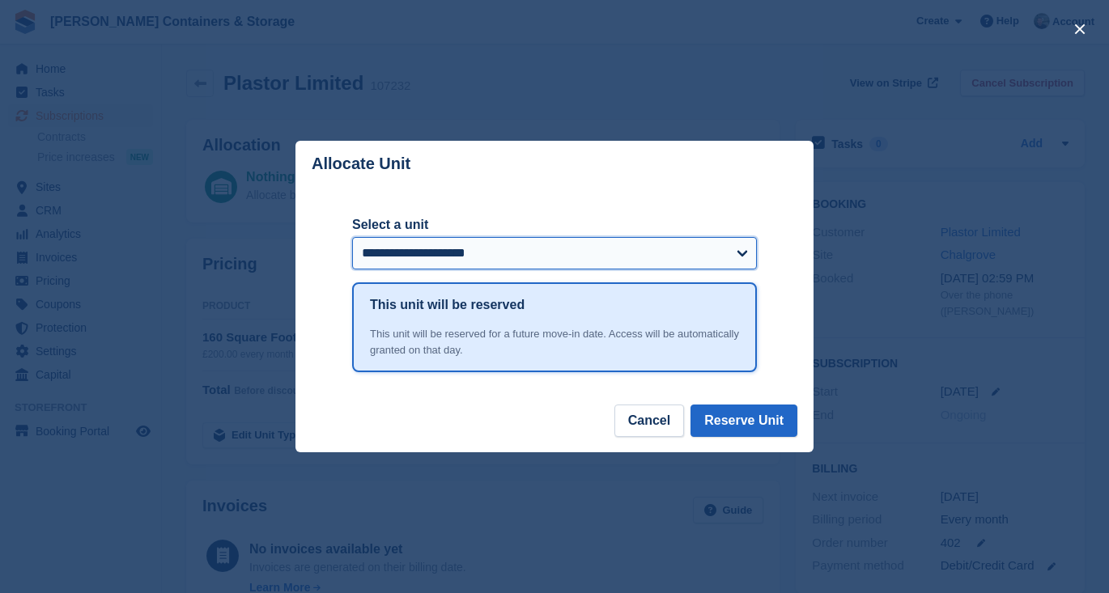
select select "*****"
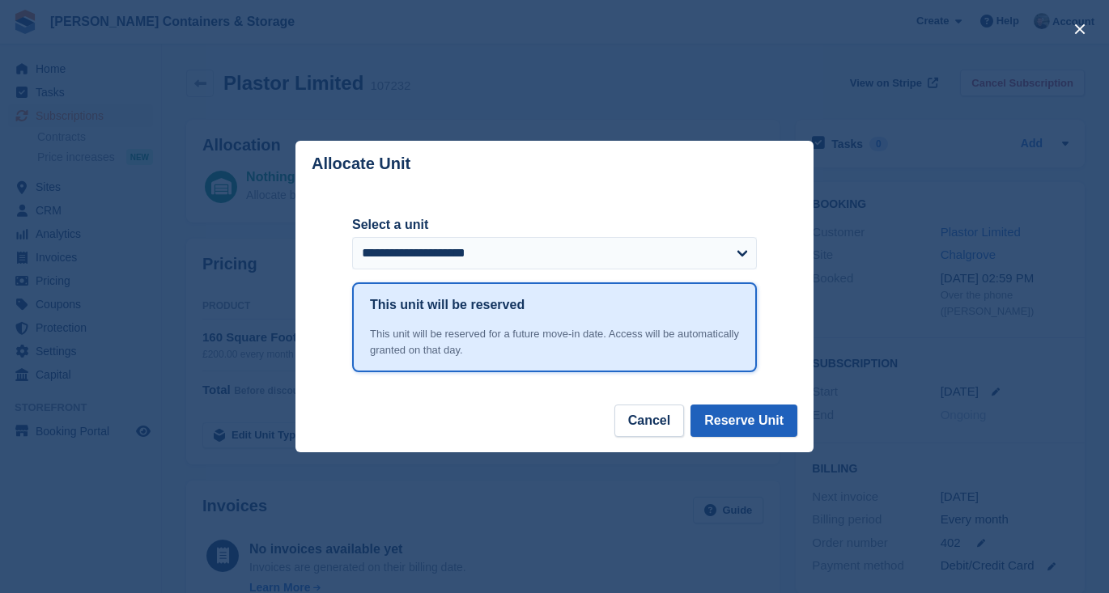
click at [746, 413] on button "Reserve Unit" at bounding box center [743, 421] width 107 height 32
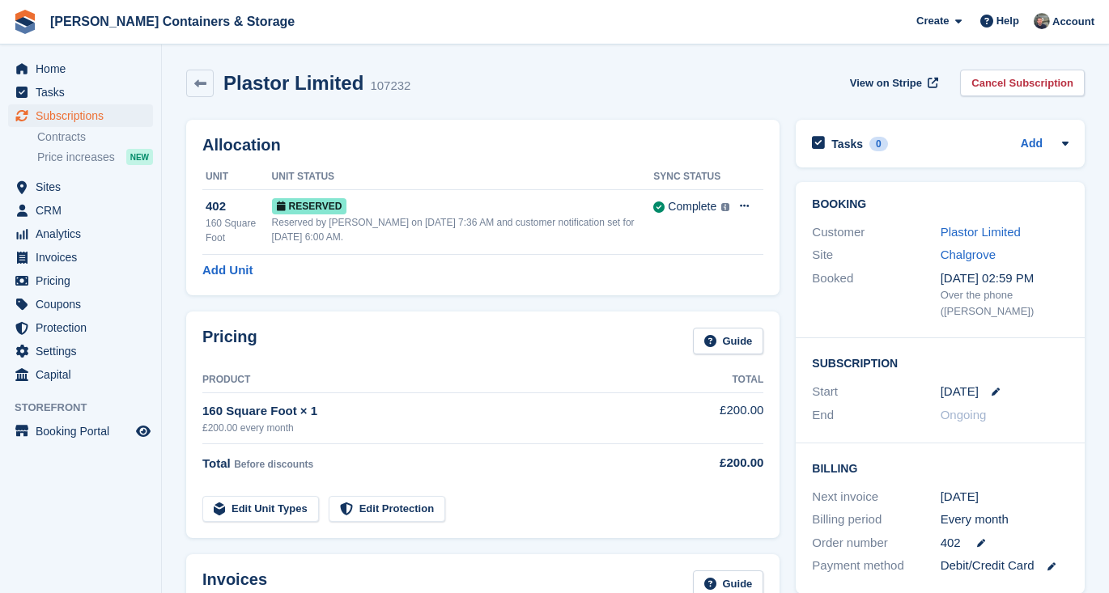
click at [79, 80] on ul "Home" at bounding box center [80, 68] width 161 height 23
click at [72, 65] on span "Home" at bounding box center [84, 68] width 97 height 23
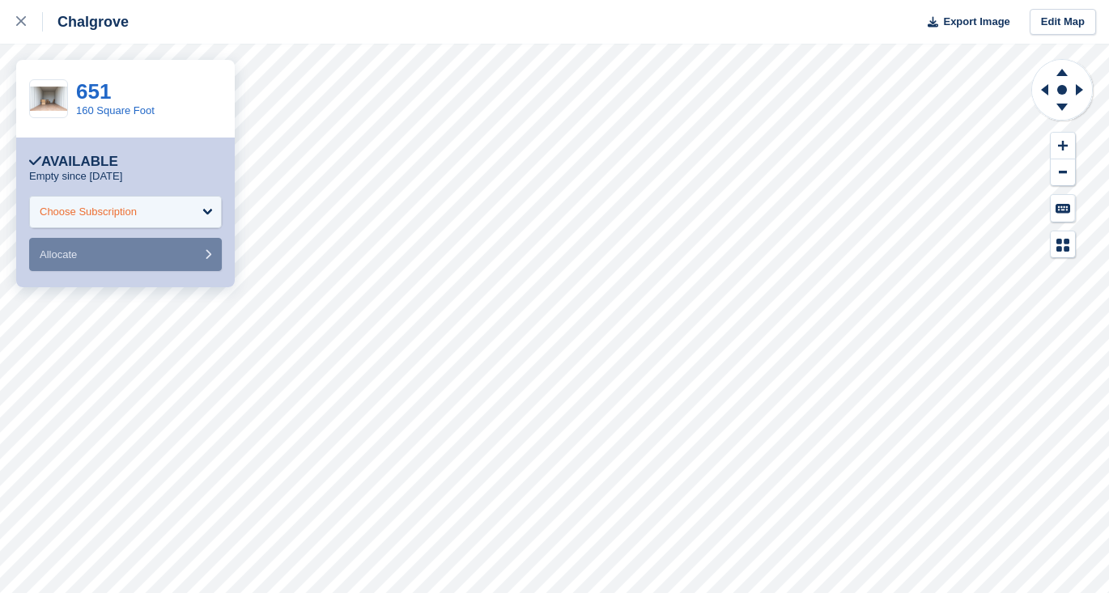
click at [155, 214] on div "Choose Subscription" at bounding box center [125, 212] width 193 height 32
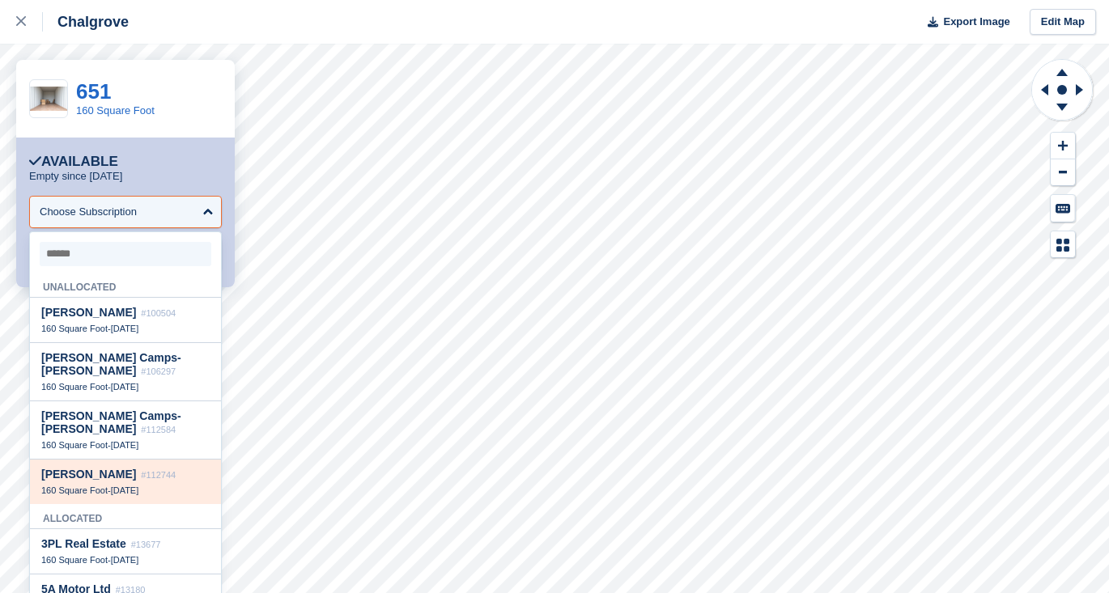
click at [154, 479] on div "Yan Qu #112744" at bounding box center [125, 475] width 168 height 14
select select "******"
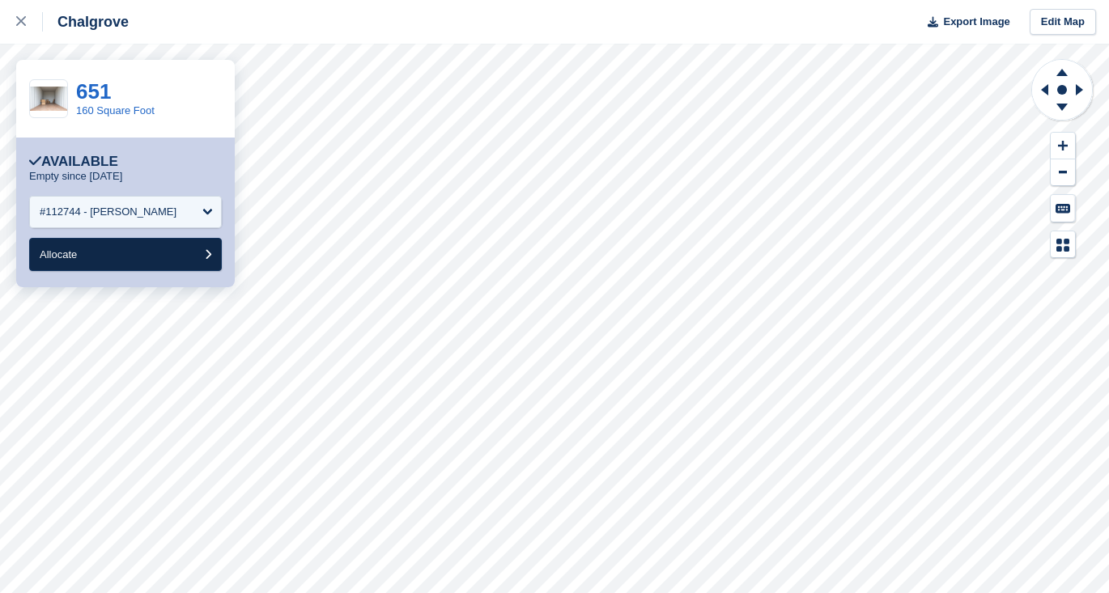
click at [153, 244] on button "Allocate" at bounding box center [125, 254] width 193 height 33
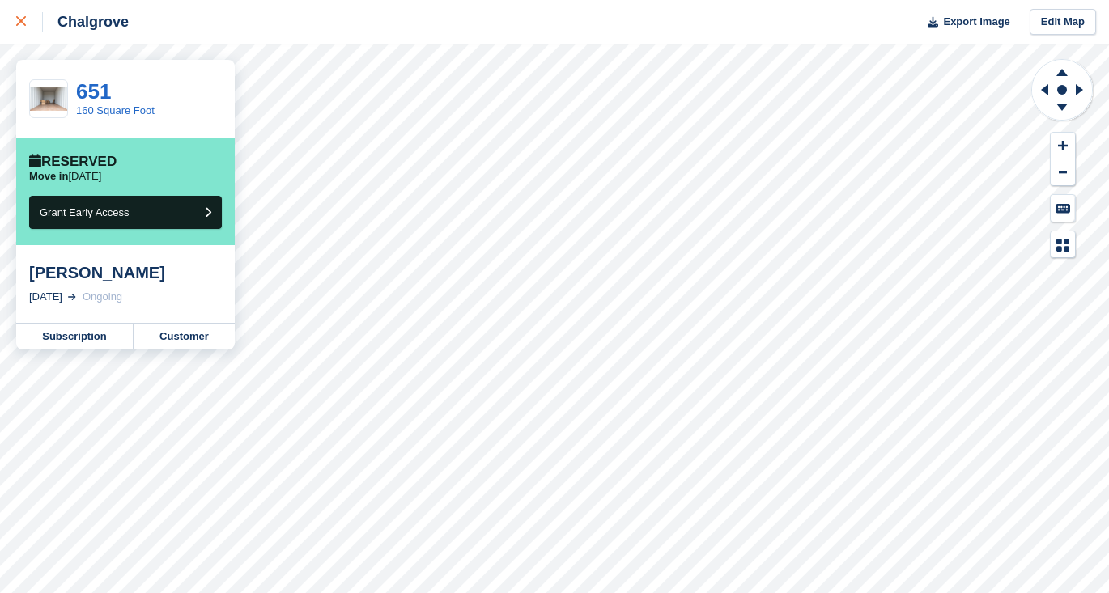
click at [35, 23] on div at bounding box center [29, 21] width 27 height 19
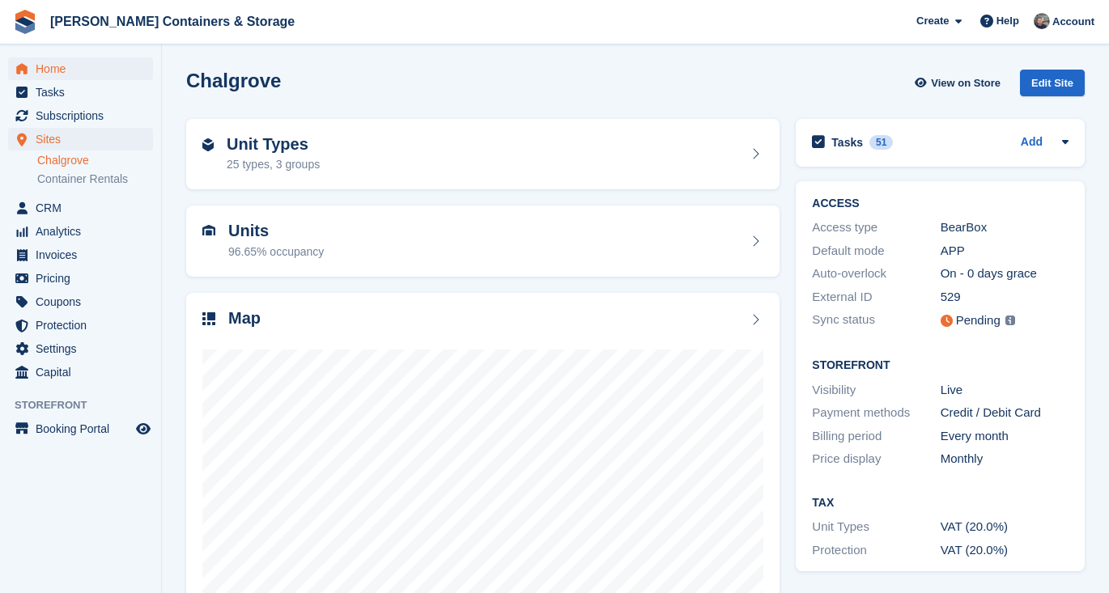
click at [51, 66] on span "Home" at bounding box center [84, 68] width 97 height 23
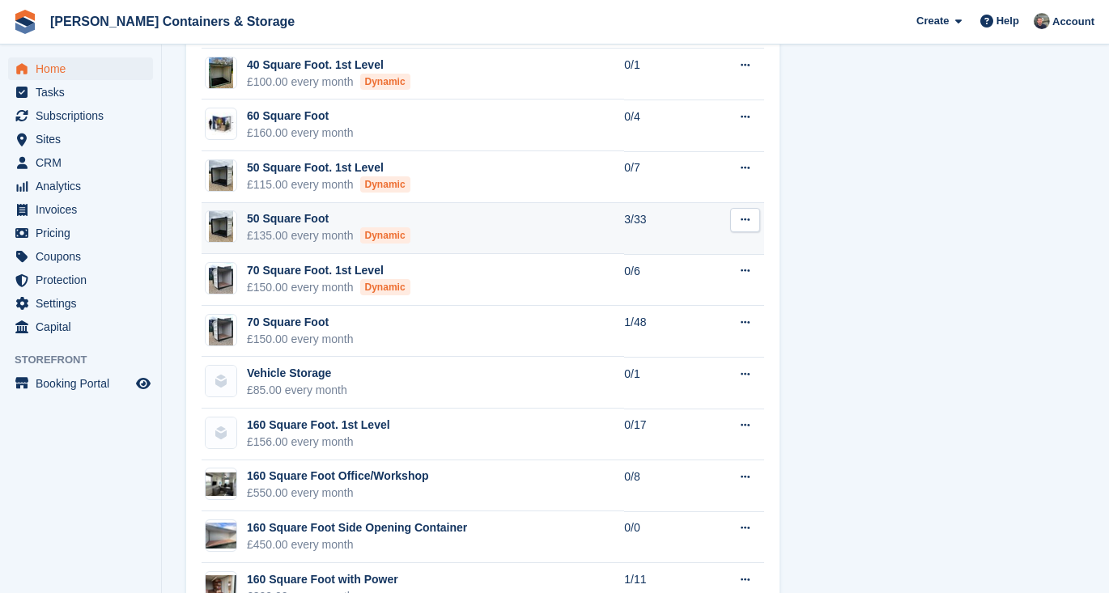
scroll to position [1252, 0]
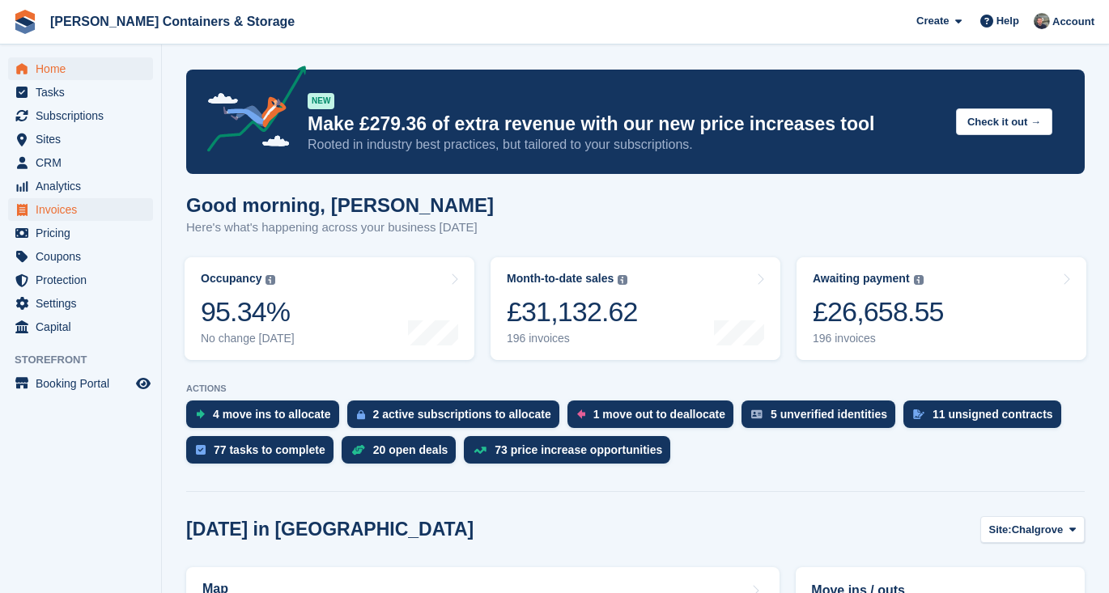
click at [107, 214] on span "Invoices" at bounding box center [84, 209] width 97 height 23
click at [88, 208] on span "Invoices" at bounding box center [84, 209] width 97 height 23
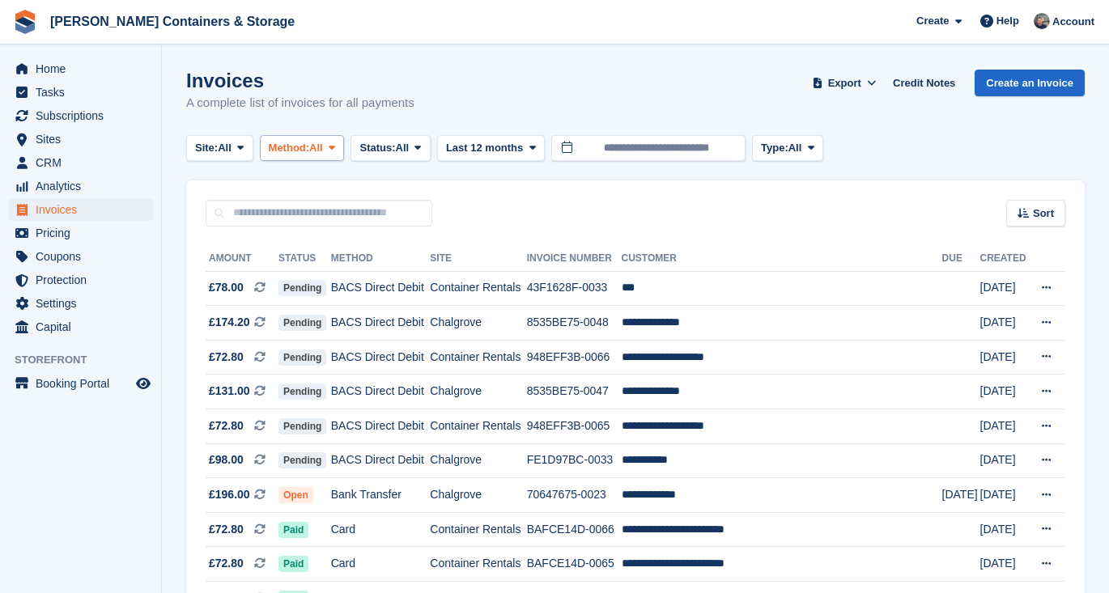
click at [324, 155] on button "Method: All" at bounding box center [302, 148] width 85 height 27
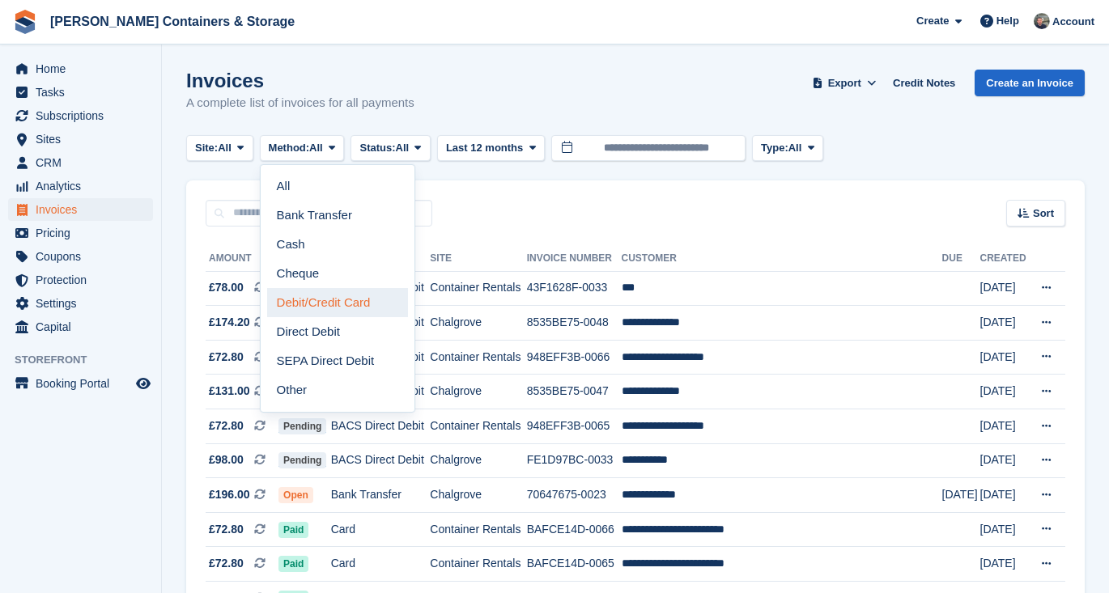
click at [333, 305] on link "Debit/Credit Card" at bounding box center [337, 302] width 141 height 29
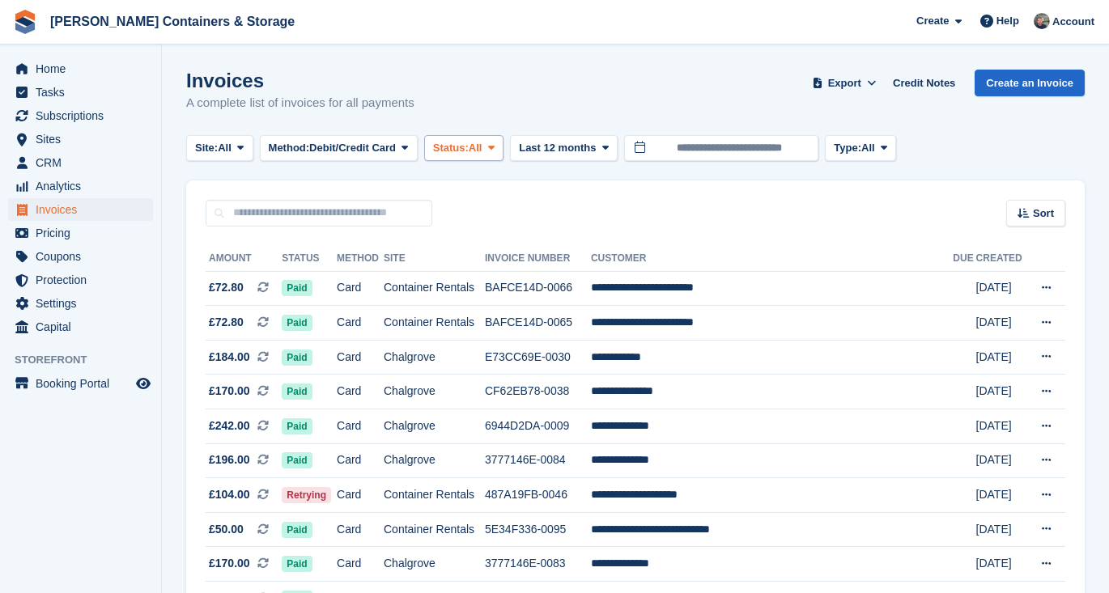
click at [469, 146] on span "Status:" at bounding box center [451, 148] width 36 height 16
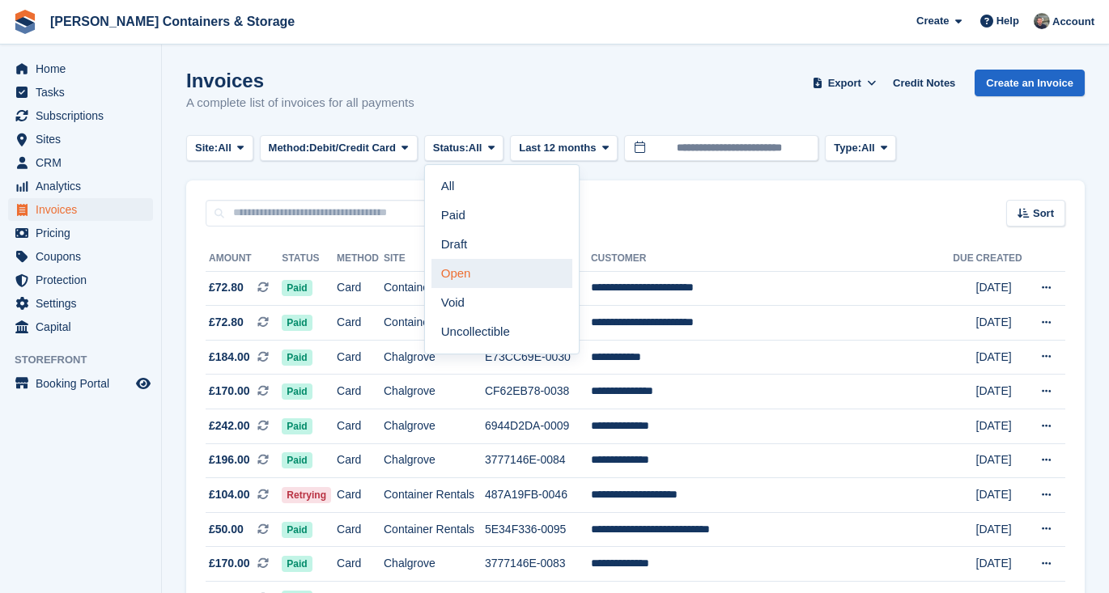
click at [501, 272] on link "Open" at bounding box center [501, 273] width 141 height 29
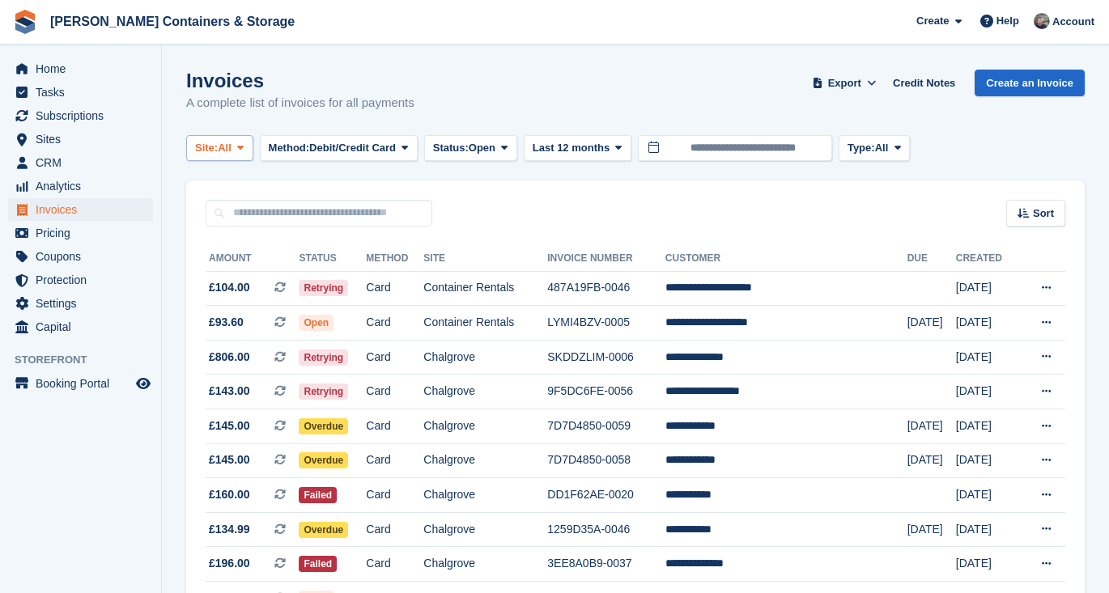
click at [210, 145] on span "Site:" at bounding box center [206, 148] width 23 height 16
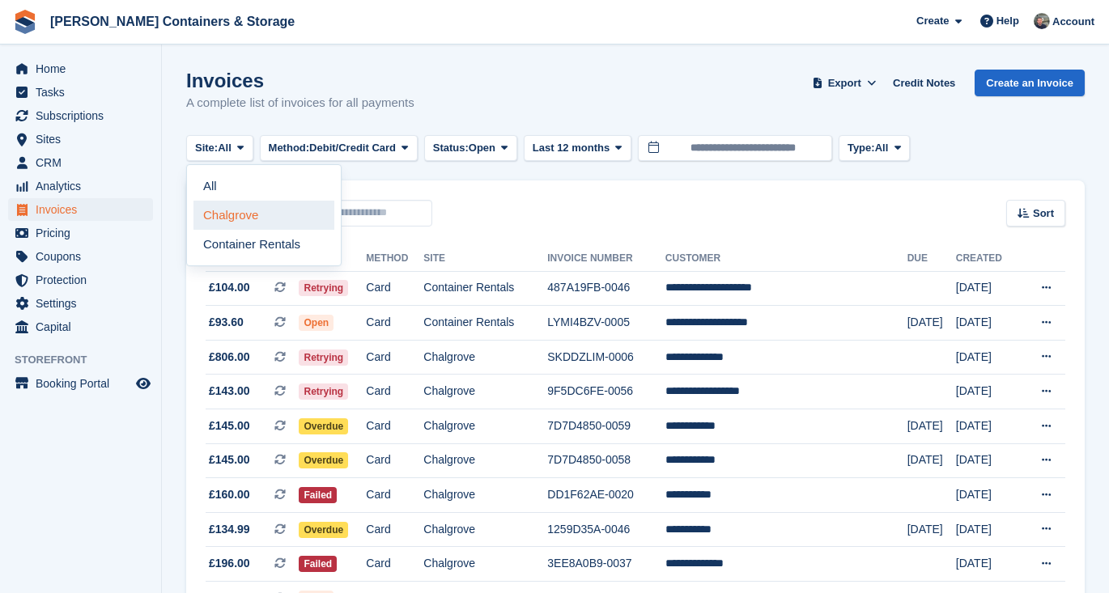
click at [229, 204] on link "Chalgrove" at bounding box center [263, 215] width 141 height 29
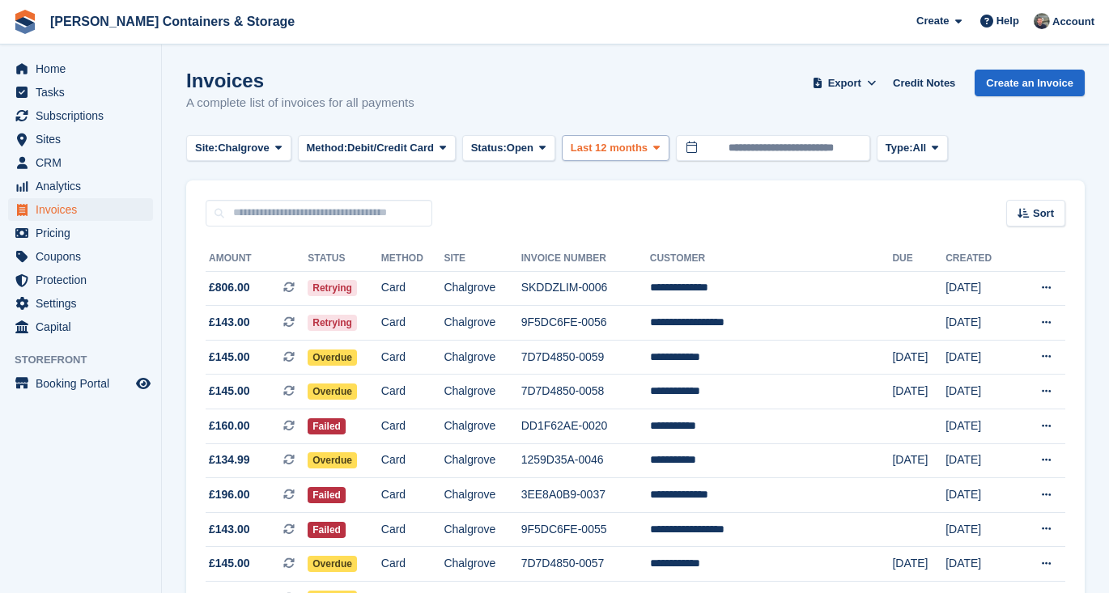
click at [635, 140] on span "Last 12 months" at bounding box center [608, 148] width 77 height 16
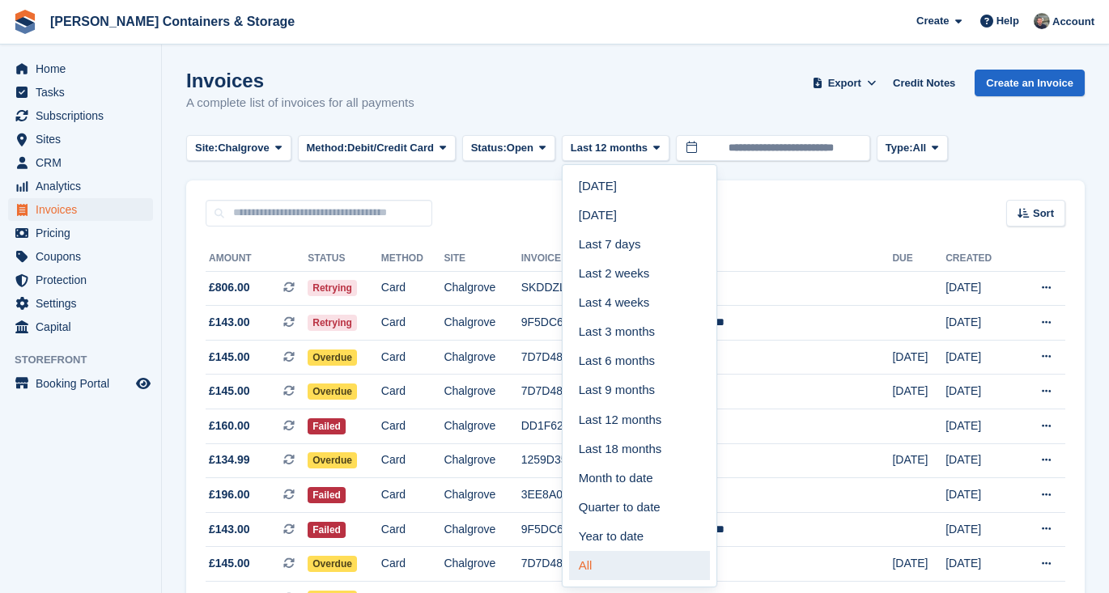
click at [630, 553] on link "All" at bounding box center [639, 565] width 141 height 29
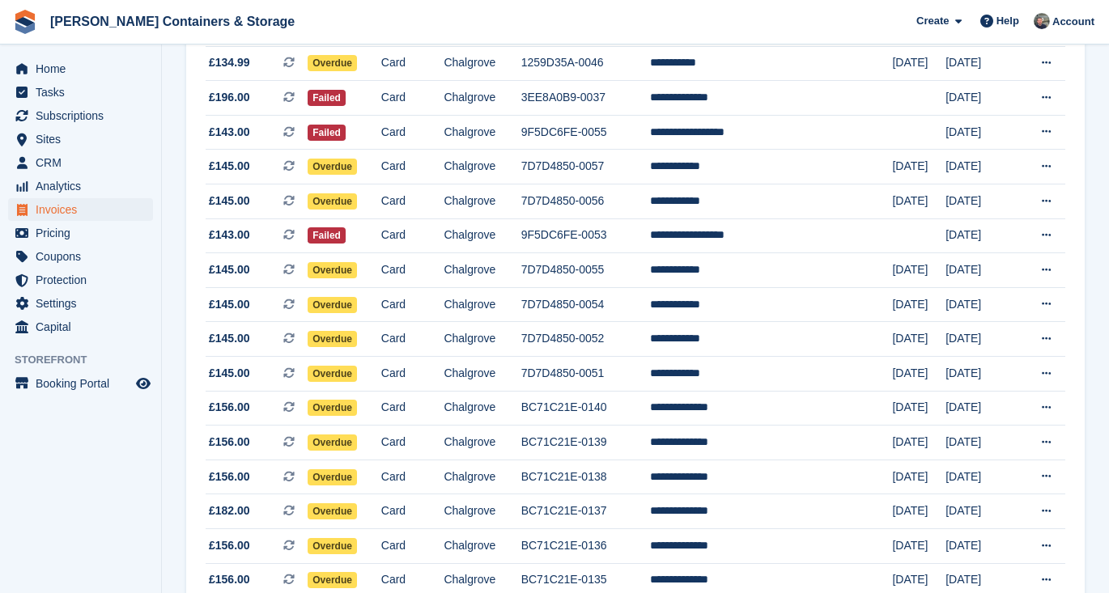
scroll to position [346, 0]
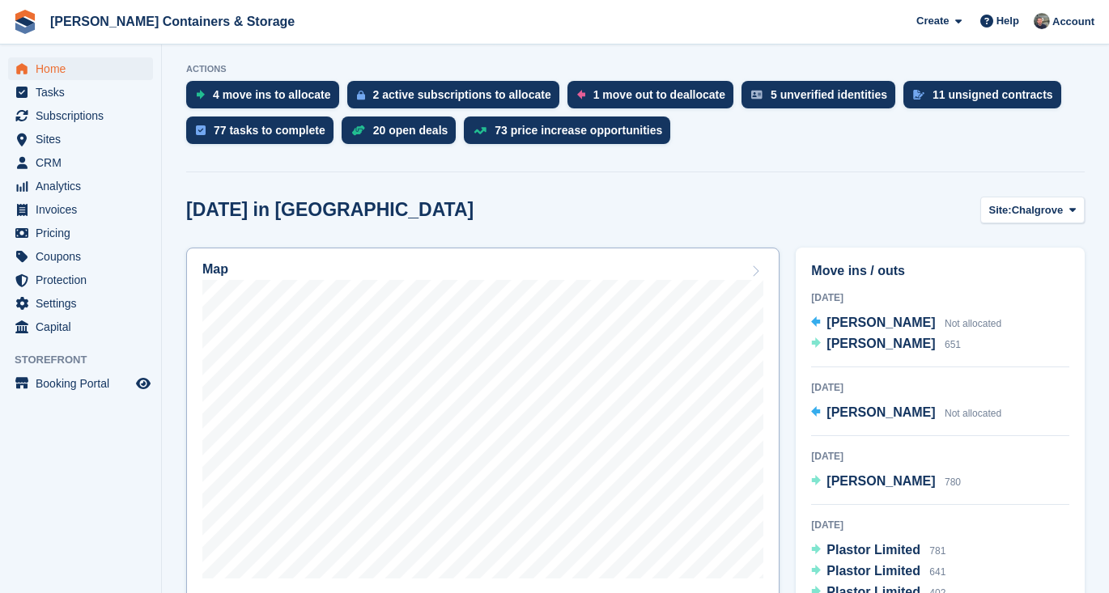
scroll to position [405, 0]
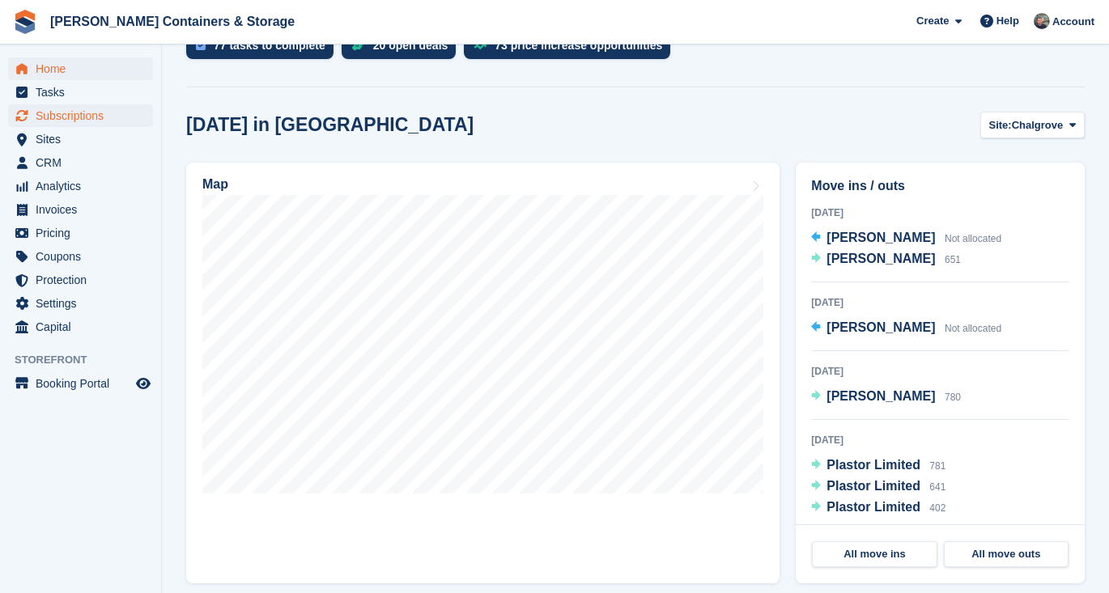
click at [63, 122] on span "Subscriptions" at bounding box center [84, 115] width 97 height 23
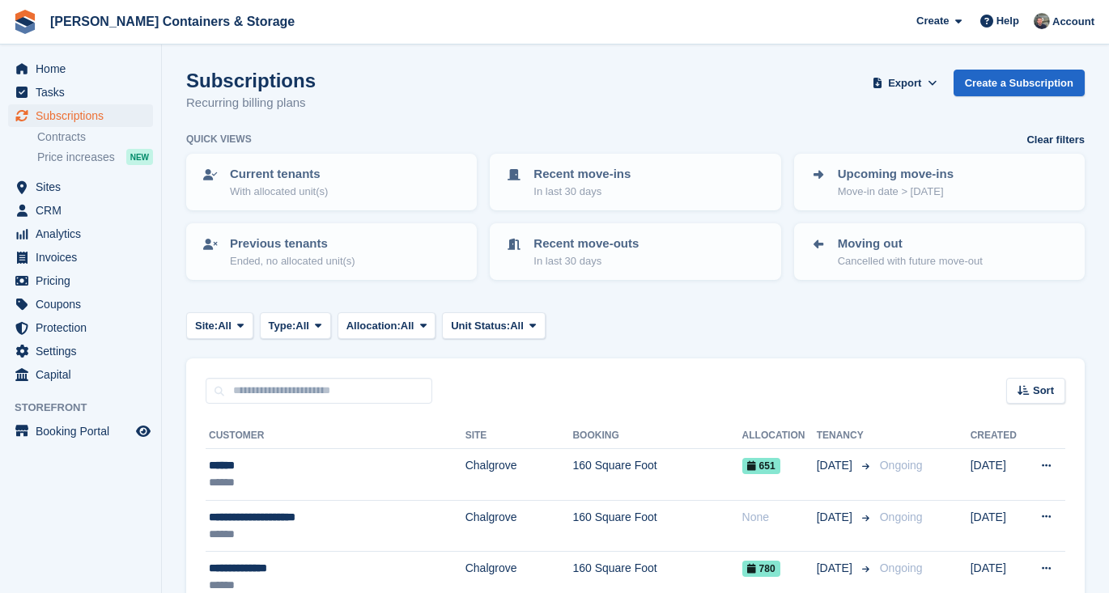
click at [351, 367] on div "Sort Sort by Customer name Date created Move in date Move out date Created (old…" at bounding box center [635, 381] width 898 height 46
click at [341, 381] on input "text" at bounding box center [319, 391] width 227 height 27
type input "**"
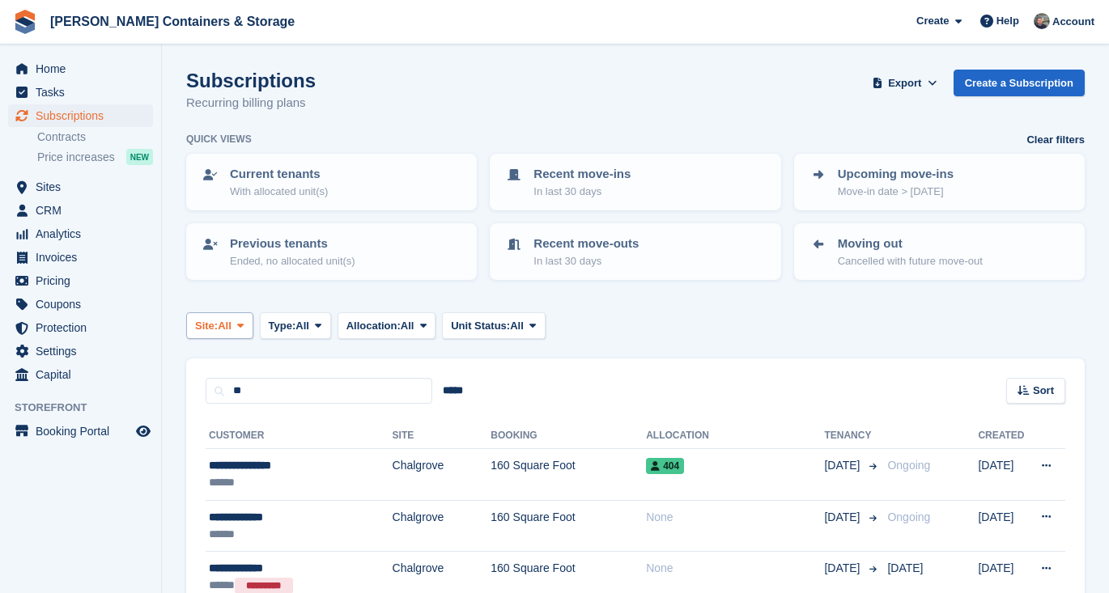
scroll to position [-2, 0]
click at [218, 318] on span "Site:" at bounding box center [206, 326] width 23 height 16
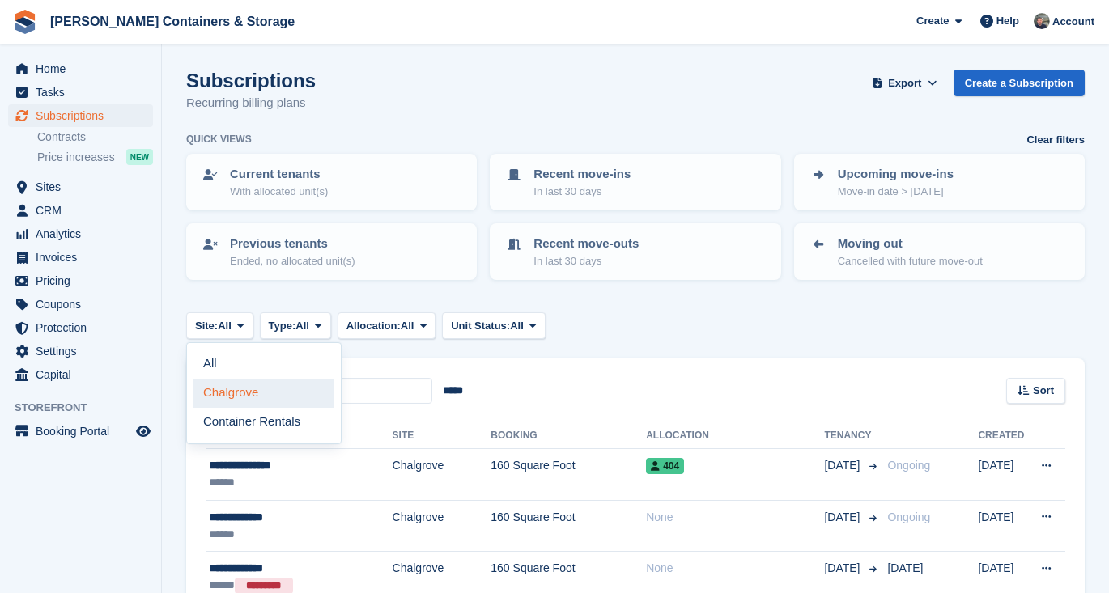
click at [217, 387] on link "Chalgrove" at bounding box center [263, 393] width 141 height 29
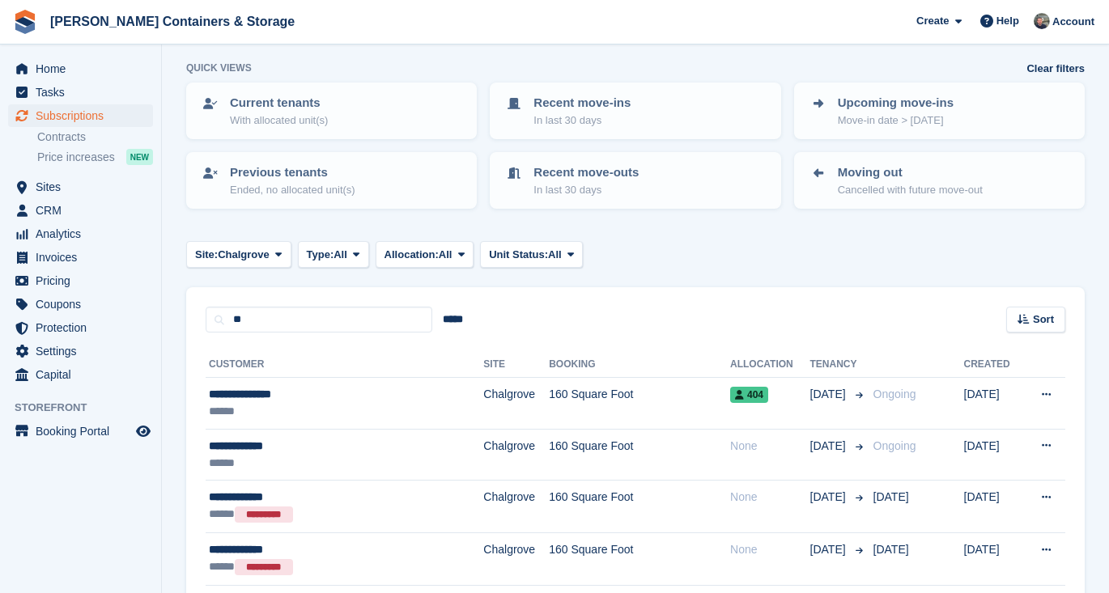
scroll to position [272, 0]
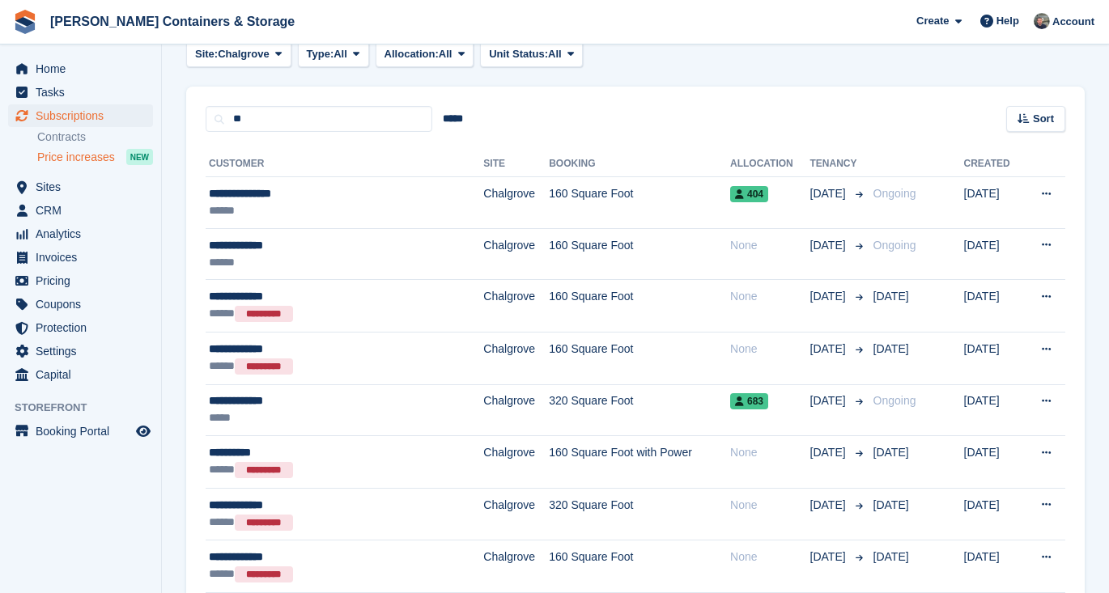
click at [103, 162] on span "Price increases" at bounding box center [76, 157] width 78 height 15
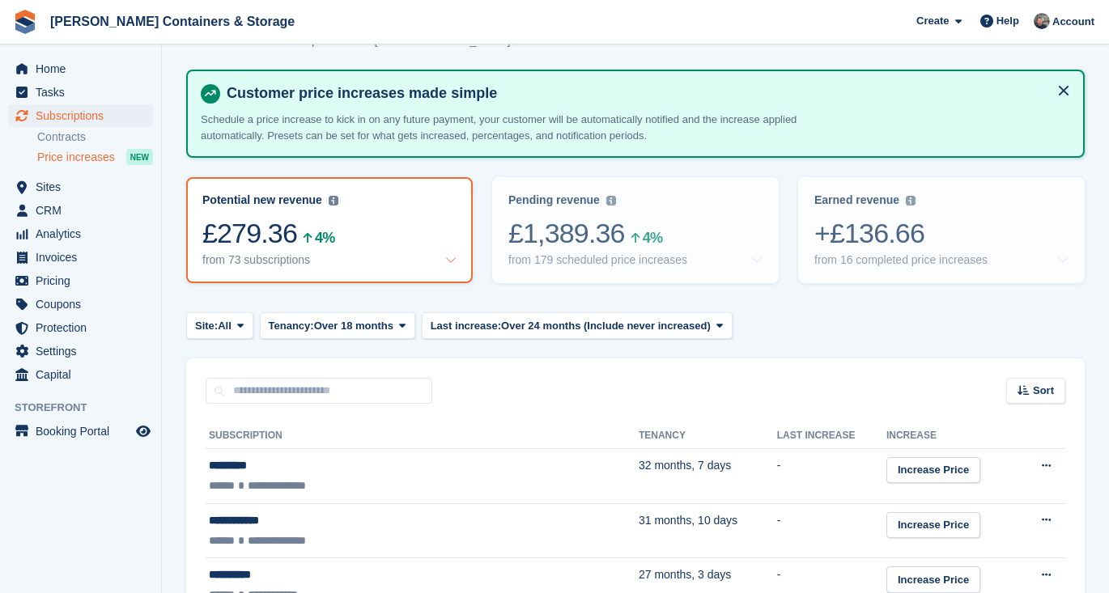
scroll to position [139, 0]
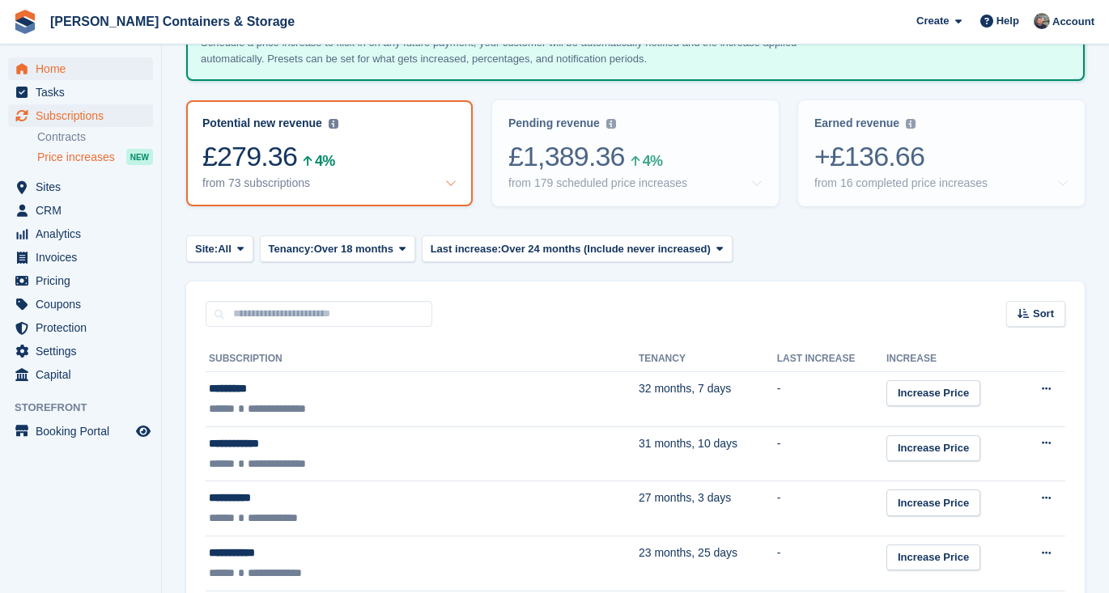
click at [81, 66] on span "Home" at bounding box center [84, 68] width 97 height 23
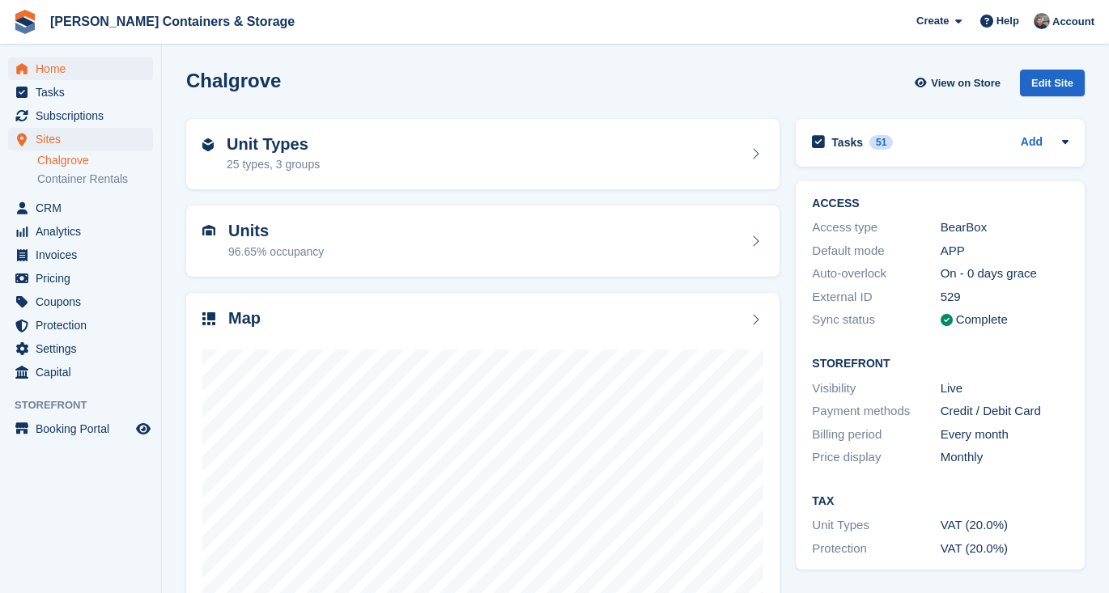
click at [61, 60] on span "Home" at bounding box center [84, 68] width 97 height 23
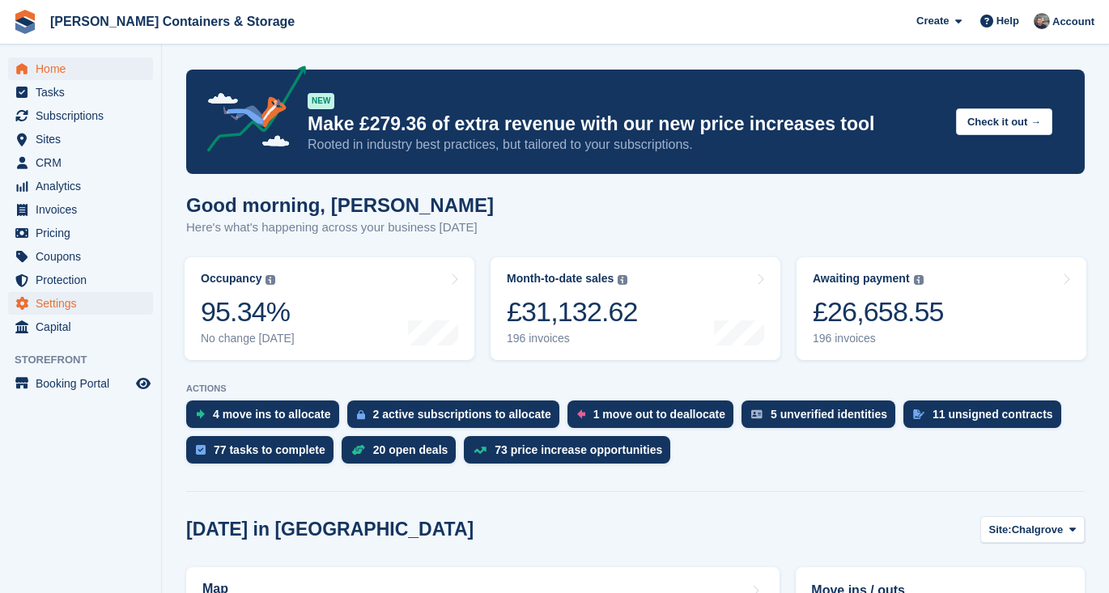
click at [108, 299] on span "Settings" at bounding box center [84, 303] width 97 height 23
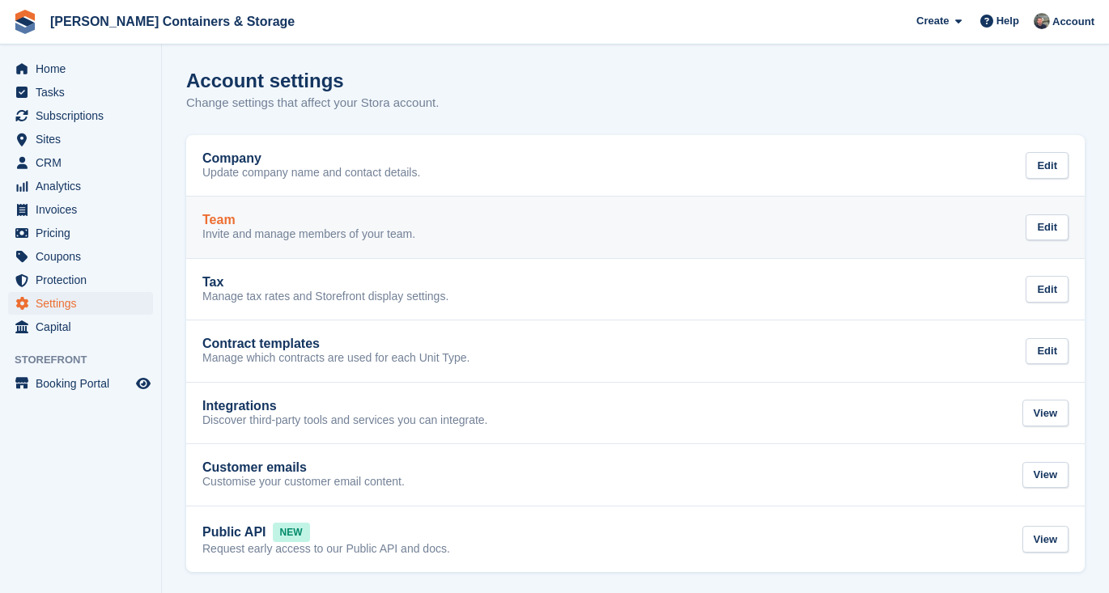
click at [310, 231] on p "Invite and manage members of your team." at bounding box center [308, 234] width 213 height 15
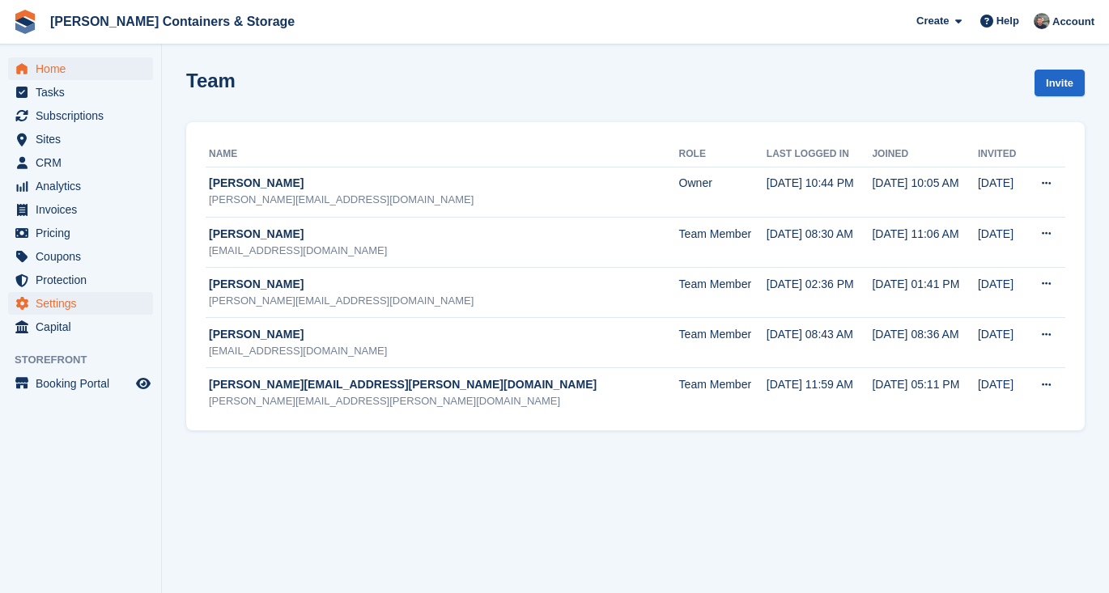
click at [34, 61] on link "Home" at bounding box center [80, 68] width 145 height 23
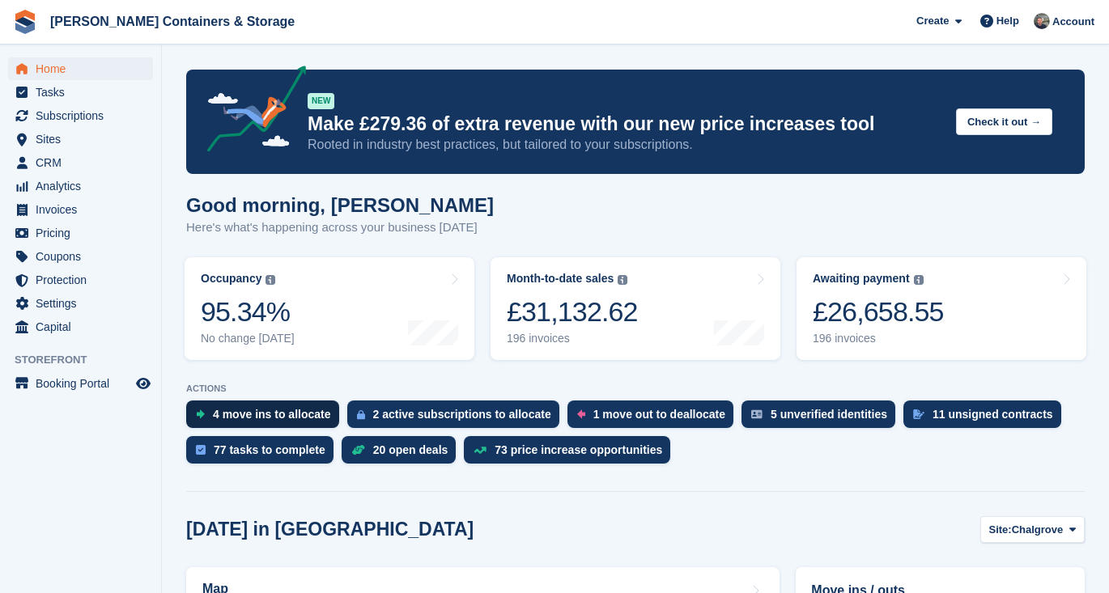
click at [301, 407] on div "4 move ins to allocate" at bounding box center [262, 415] width 153 height 28
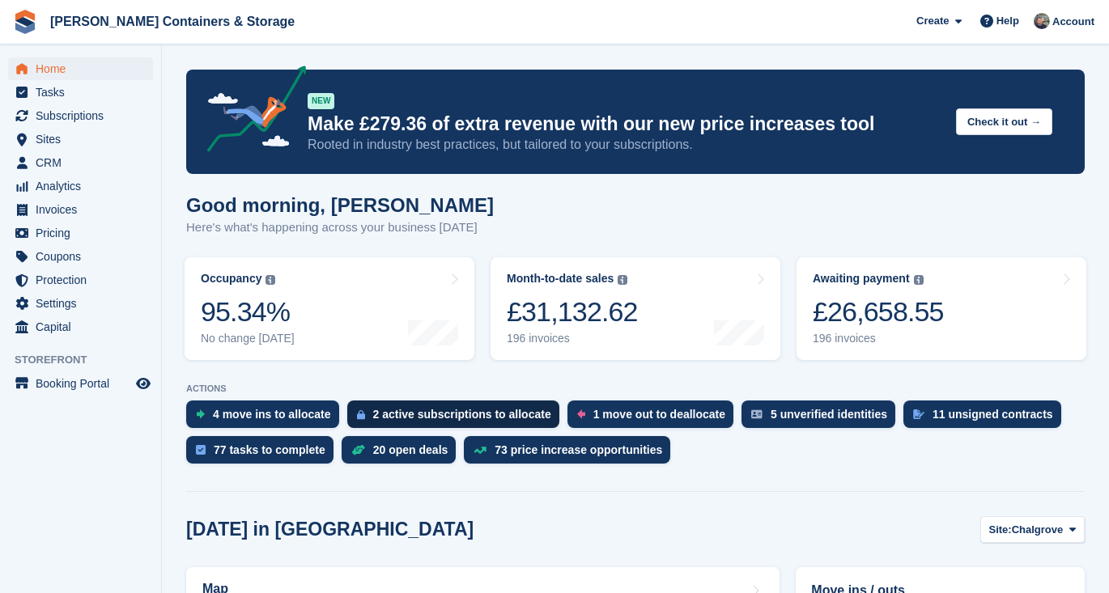
click at [456, 420] on div "2 active subscriptions to allocate" at bounding box center [462, 414] width 178 height 13
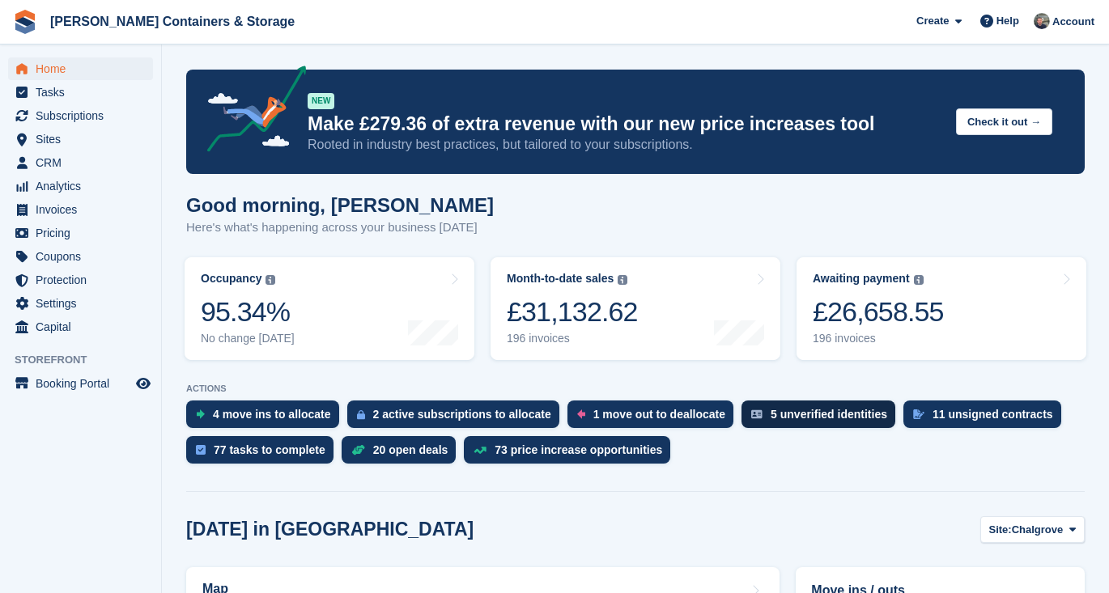
click at [816, 414] on div "5 unverified identities" at bounding box center [828, 414] width 117 height 13
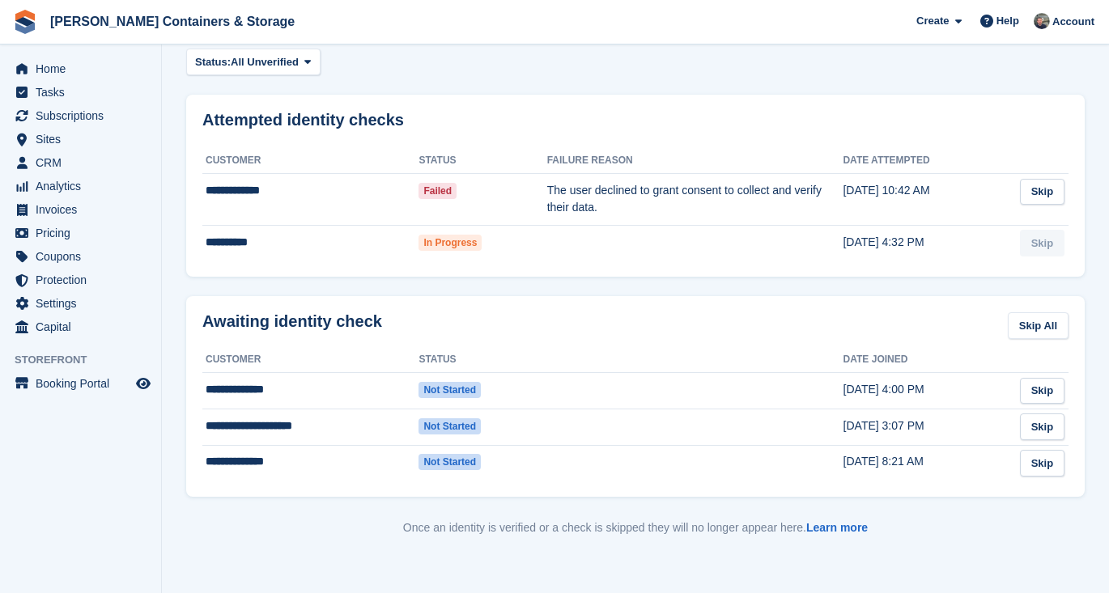
scroll to position [65, 0]
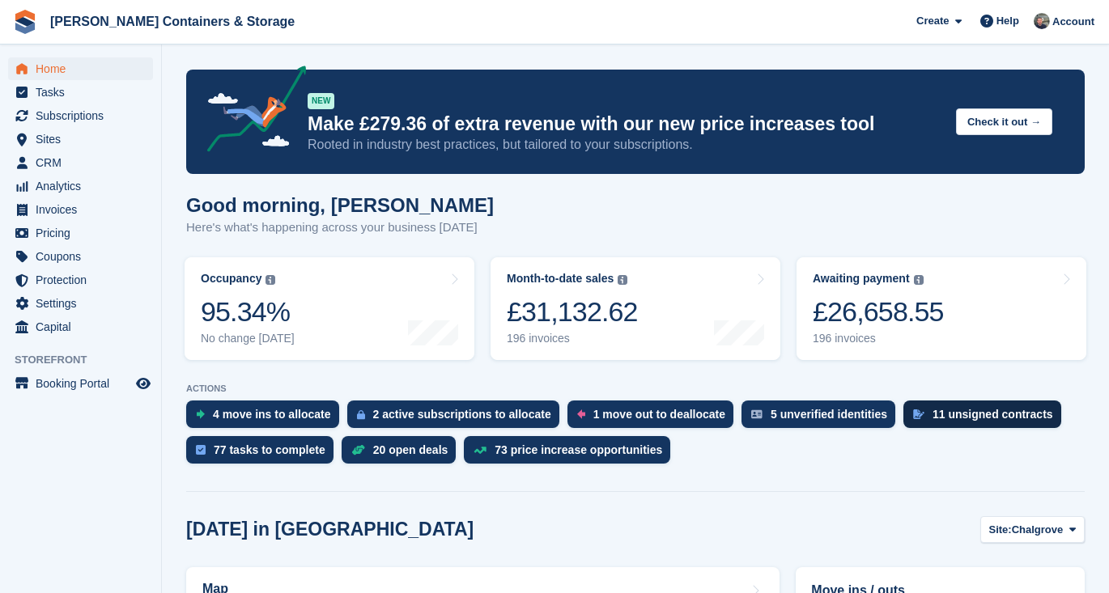
click at [986, 421] on div "11 unsigned contracts" at bounding box center [992, 414] width 121 height 13
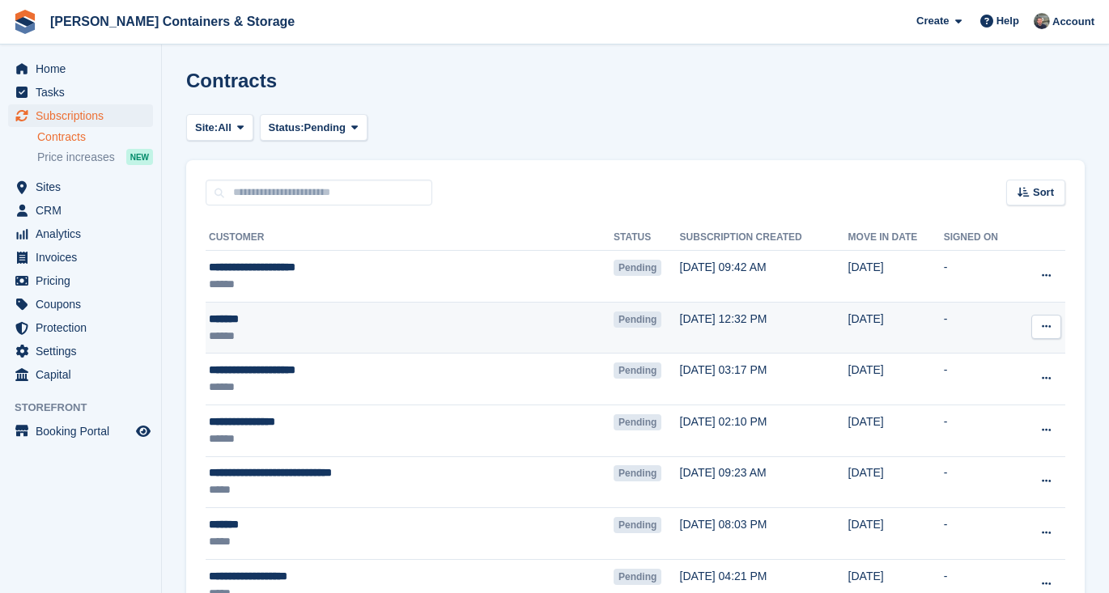
click at [1044, 312] on td "View contact View subscription Void contract Send reminder" at bounding box center [1041, 328] width 47 height 52
click at [1044, 332] on icon at bounding box center [1045, 326] width 9 height 11
click at [1025, 419] on p "Send reminder" at bounding box center [983, 421] width 141 height 21
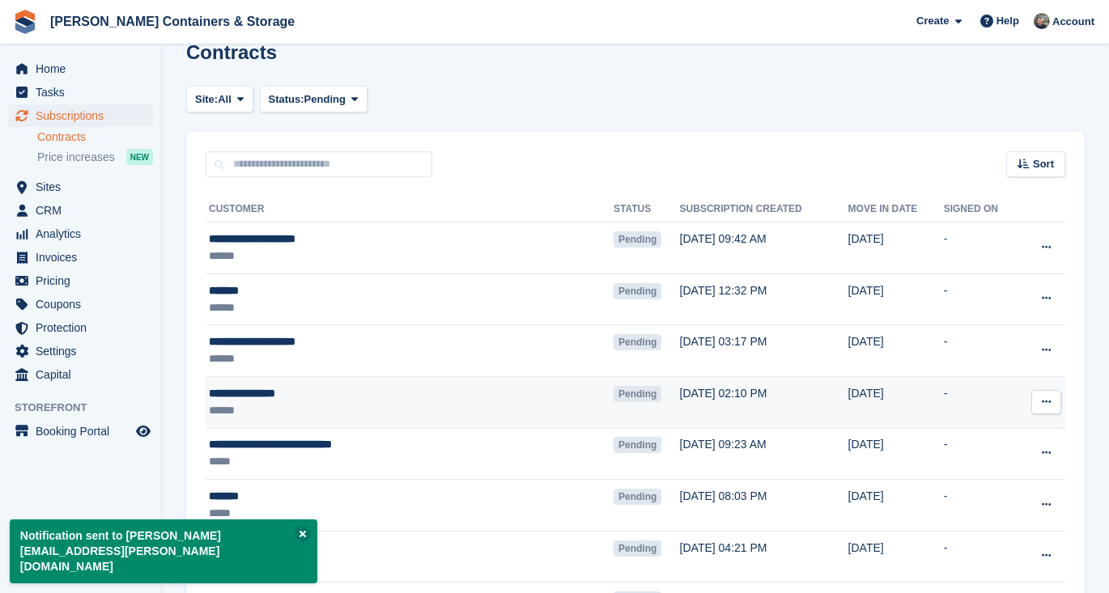
scroll to position [37, 0]
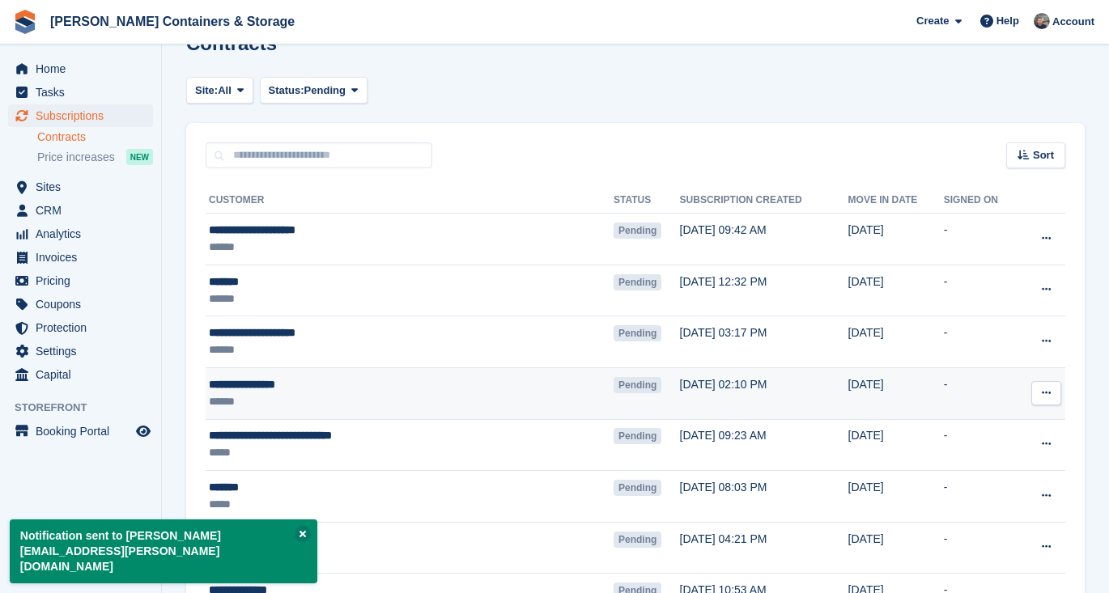
click at [1040, 388] on button at bounding box center [1046, 393] width 30 height 24
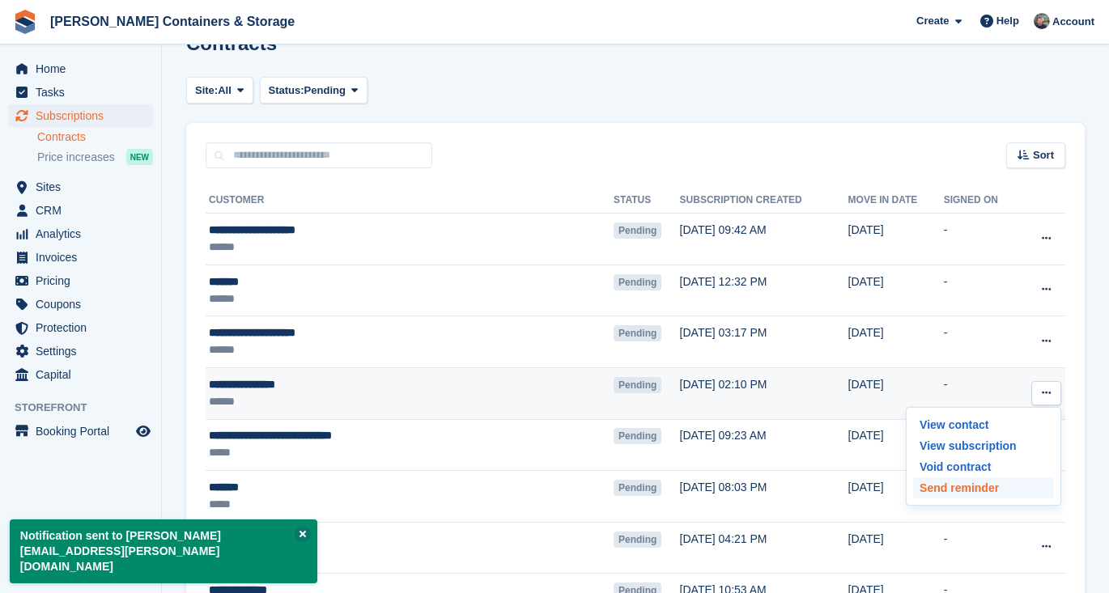
click at [1033, 481] on p "Send reminder" at bounding box center [983, 487] width 141 height 21
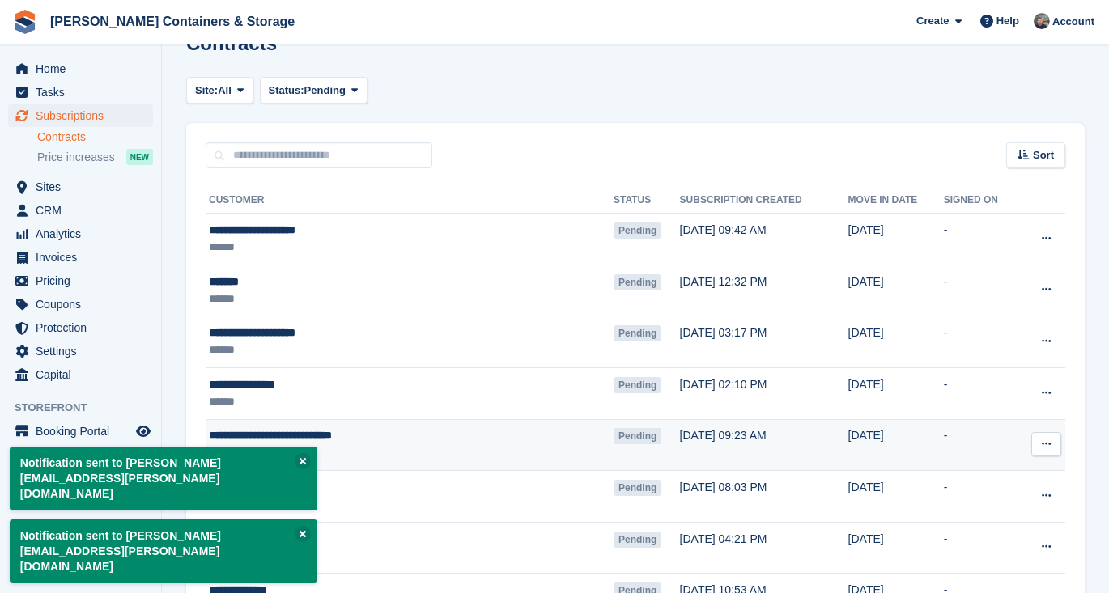
scroll to position [121, 0]
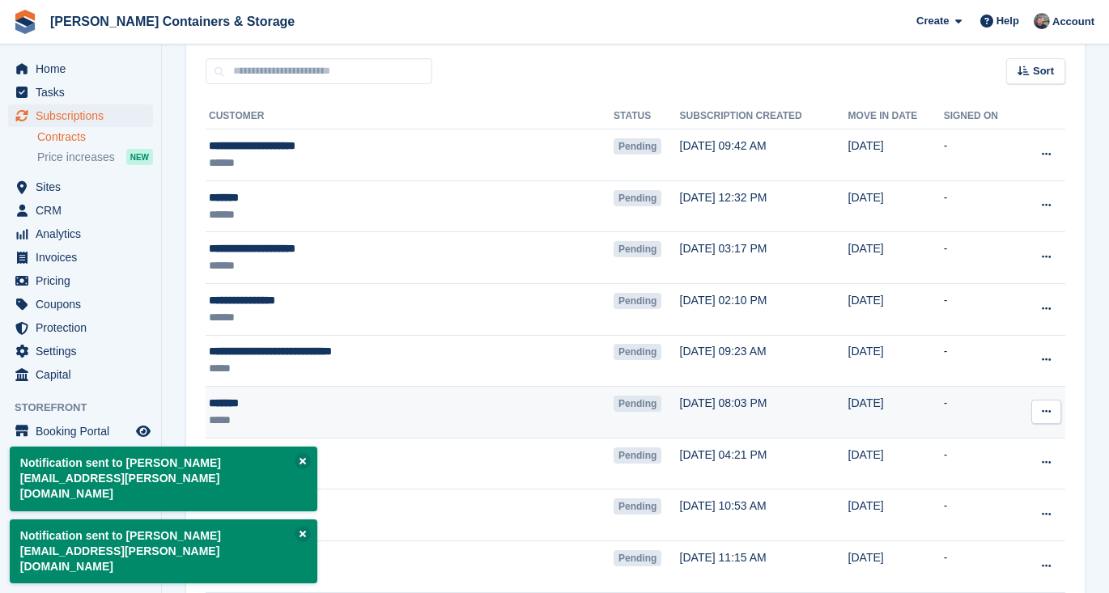
click at [1055, 409] on button at bounding box center [1046, 412] width 30 height 24
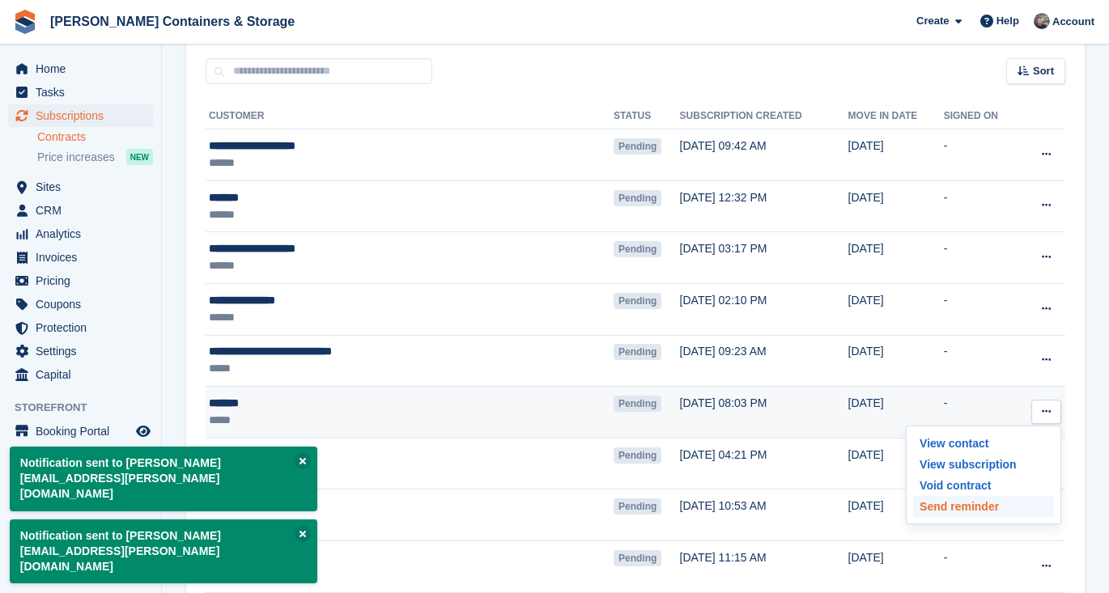
click at [1033, 503] on p "Send reminder" at bounding box center [983, 506] width 141 height 21
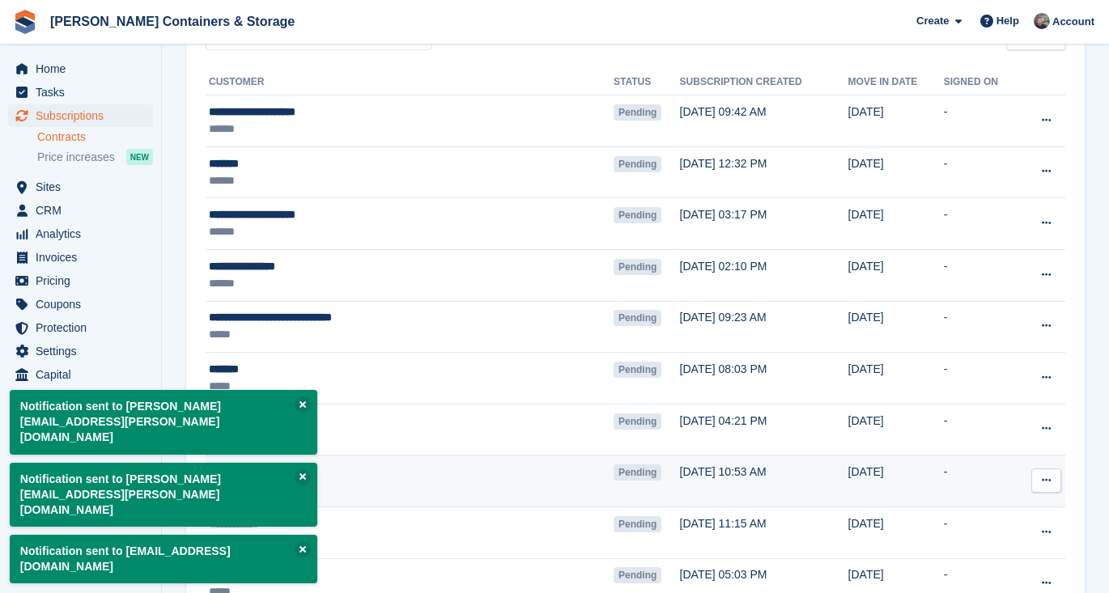
scroll to position [168, 0]
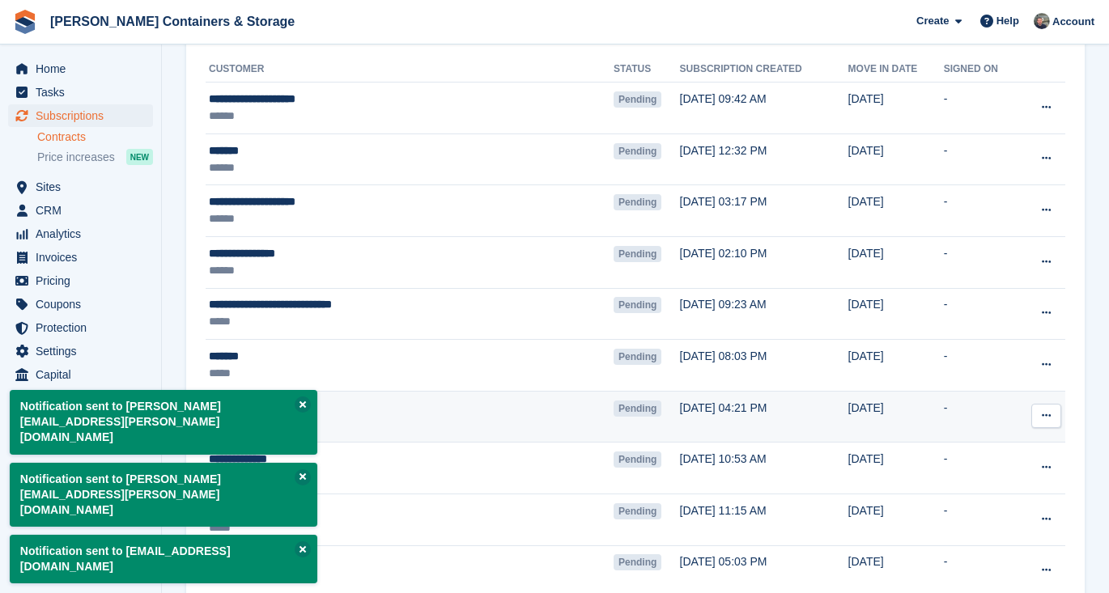
click at [1053, 422] on button at bounding box center [1046, 416] width 30 height 24
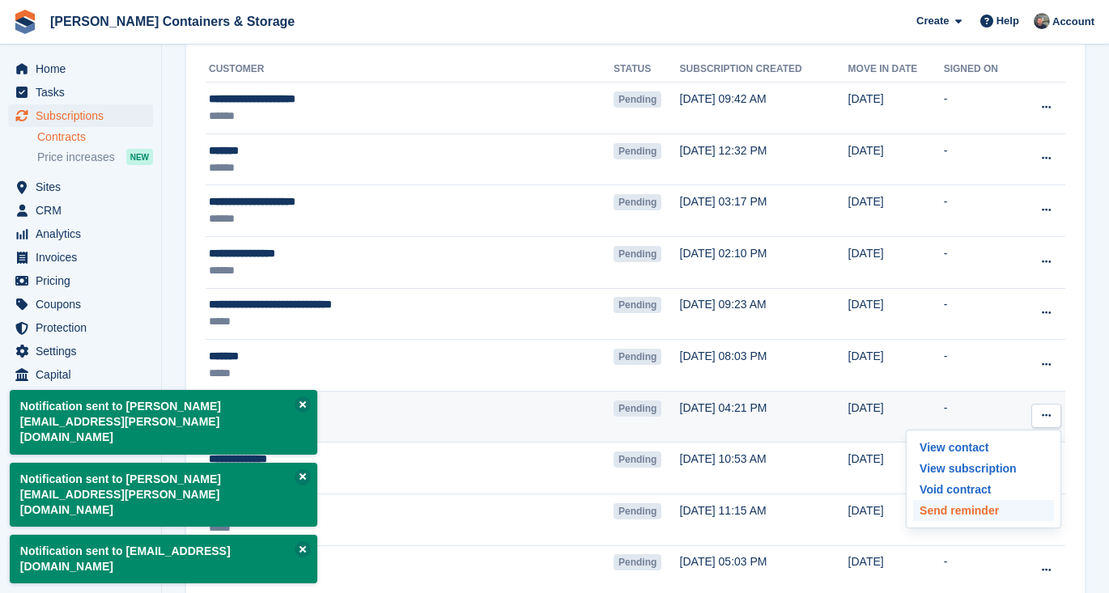
click at [1035, 503] on p "Send reminder" at bounding box center [983, 510] width 141 height 21
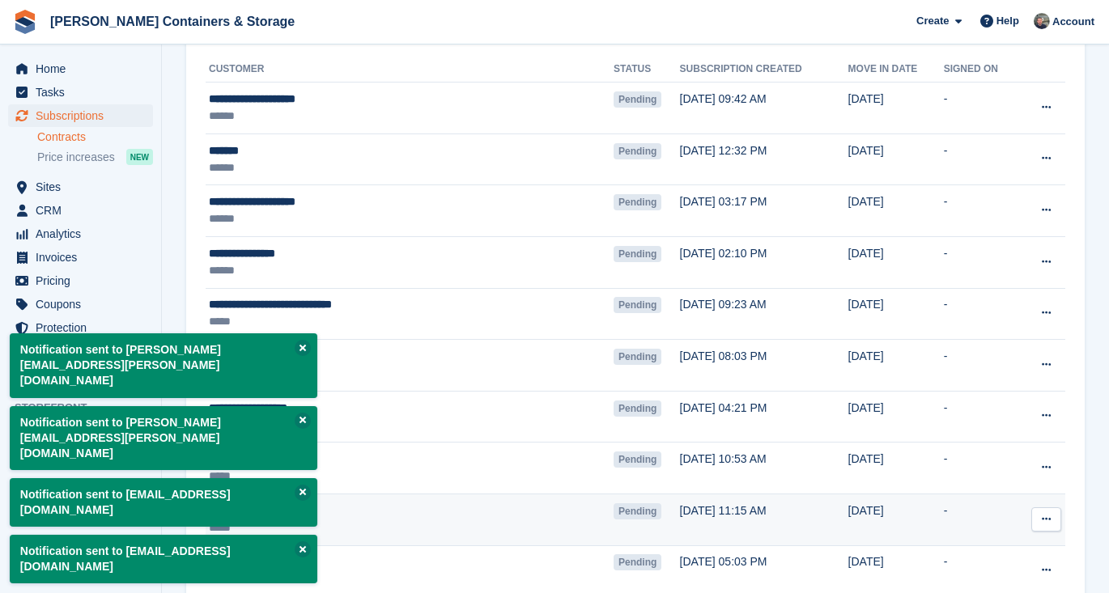
scroll to position [275, 0]
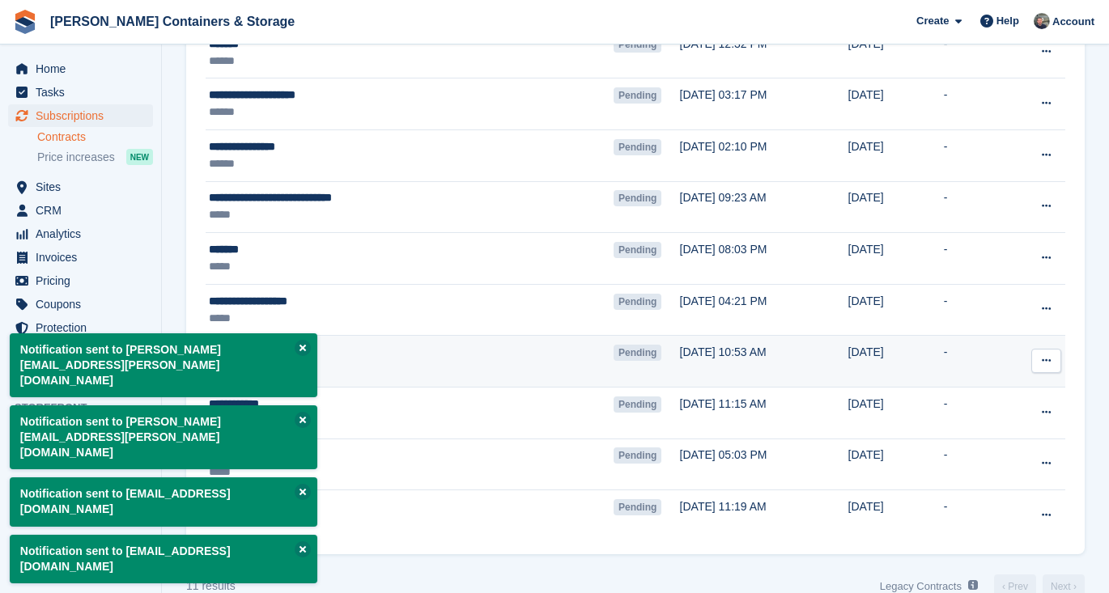
click at [1050, 365] on icon at bounding box center [1045, 360] width 9 height 11
click at [1029, 457] on p "Send reminder" at bounding box center [983, 455] width 141 height 21
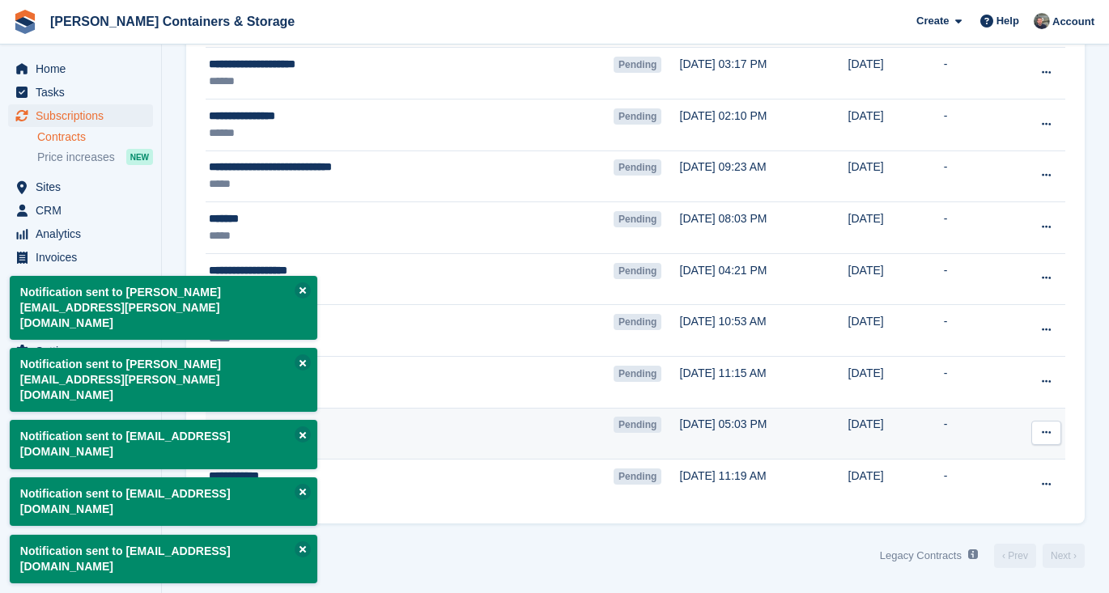
scroll to position [306, 0]
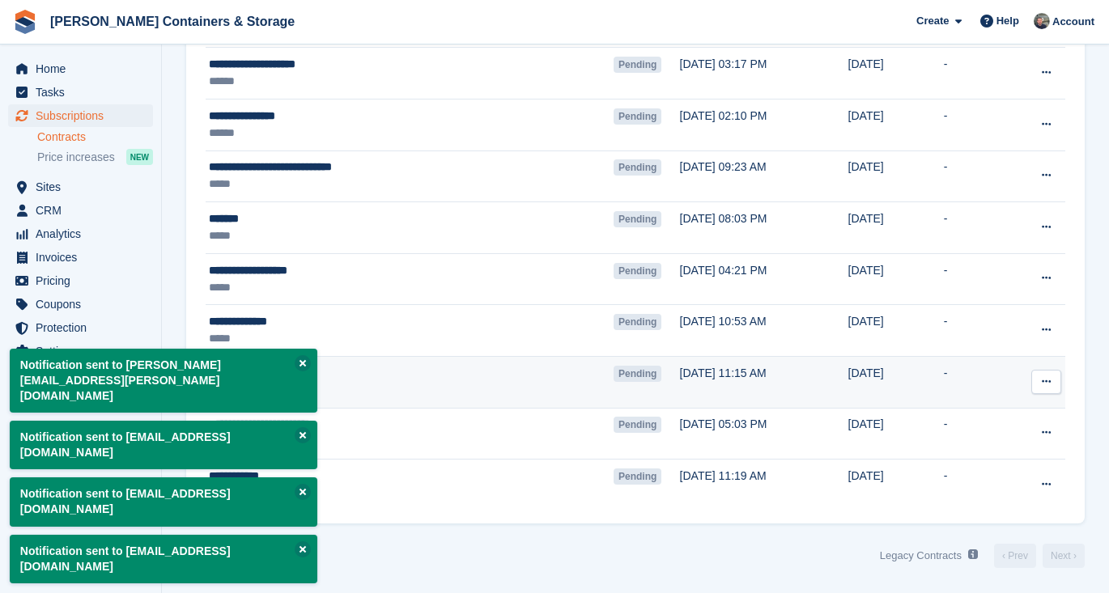
click at [1045, 377] on icon at bounding box center [1045, 381] width 9 height 11
click at [1028, 476] on p "Send reminder" at bounding box center [983, 476] width 141 height 21
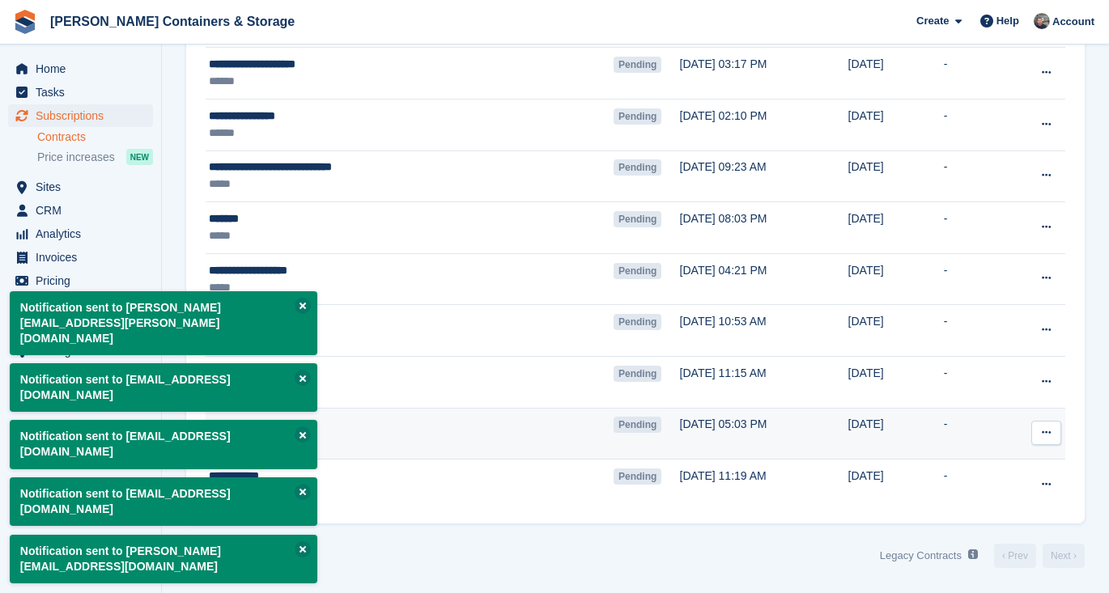
click at [1042, 441] on button at bounding box center [1046, 433] width 30 height 24
click at [1030, 521] on p "Send reminder" at bounding box center [983, 527] width 141 height 21
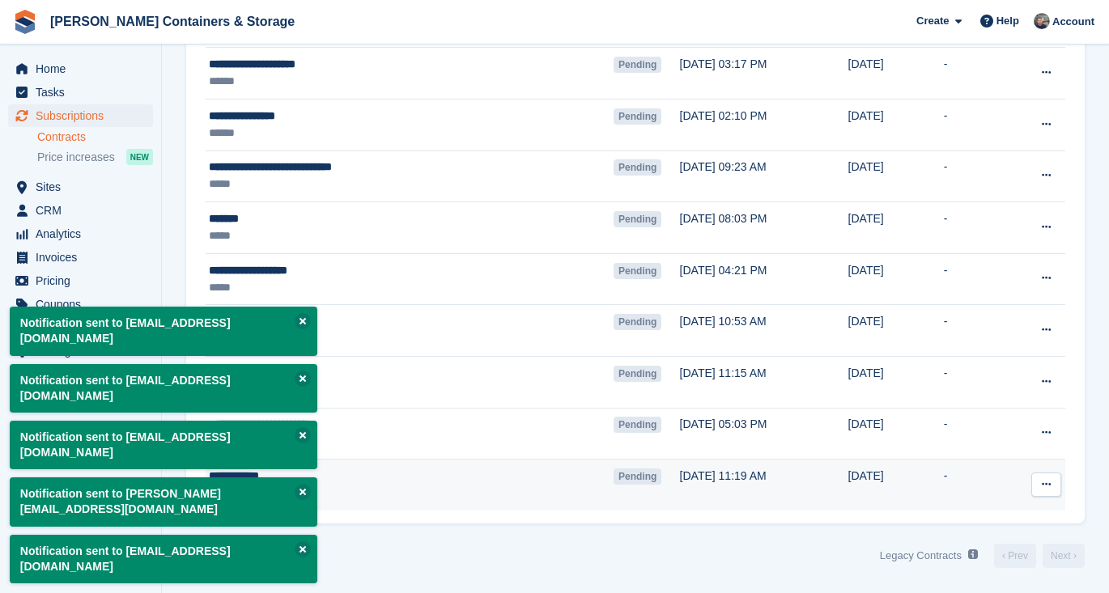
click at [1048, 484] on icon at bounding box center [1045, 484] width 9 height 11
click at [1010, 572] on p "Send reminder" at bounding box center [983, 579] width 141 height 21
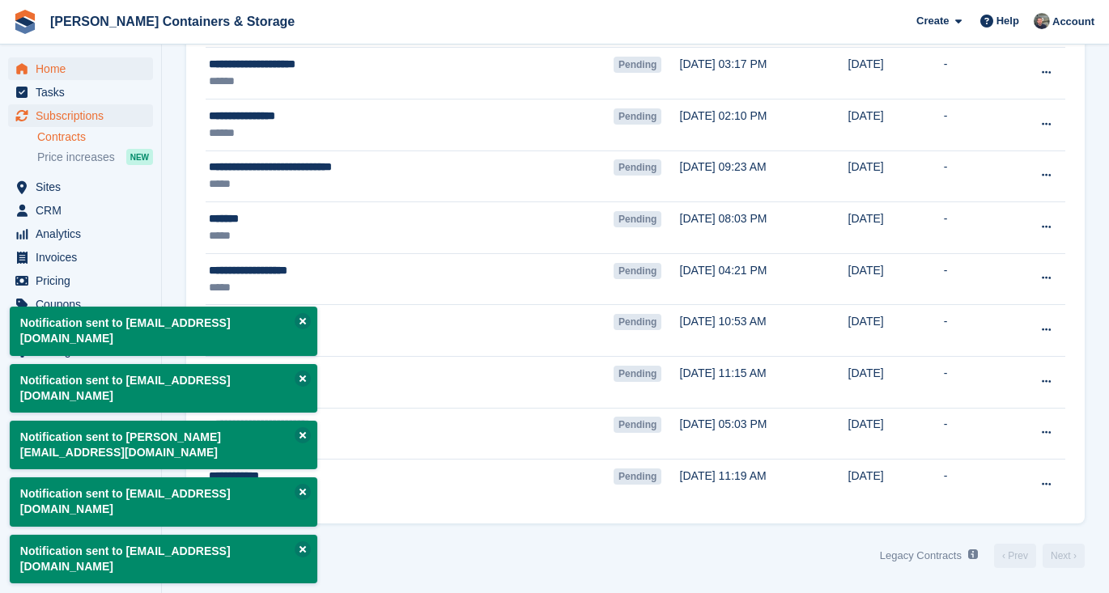
click at [69, 64] on span "Home" at bounding box center [84, 68] width 97 height 23
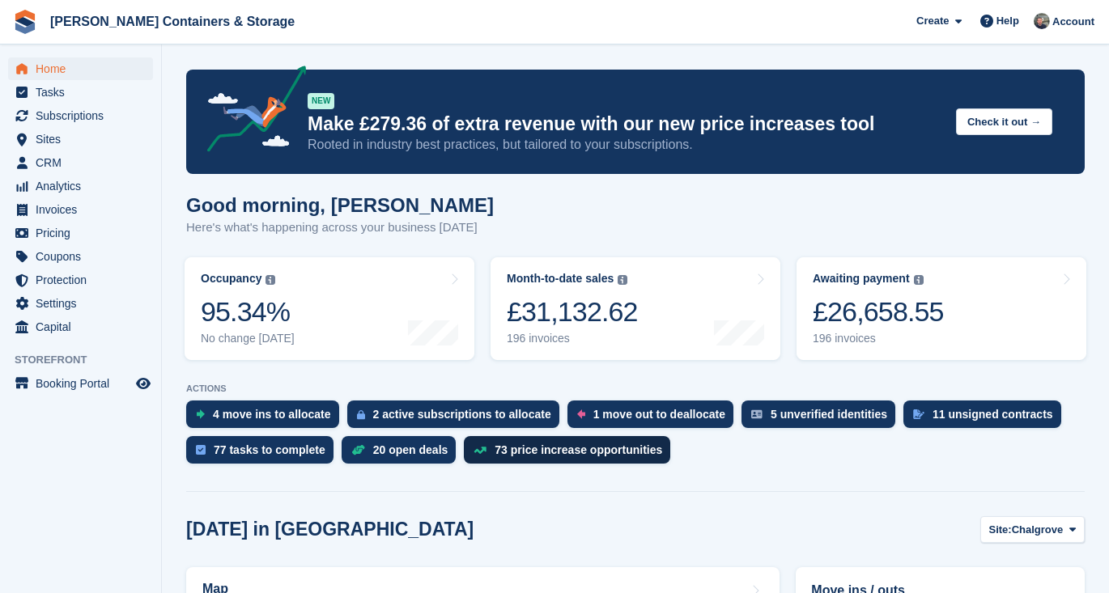
click at [587, 460] on div "73 price increase opportunities" at bounding box center [567, 450] width 206 height 28
